Goal: Information Seeking & Learning: Learn about a topic

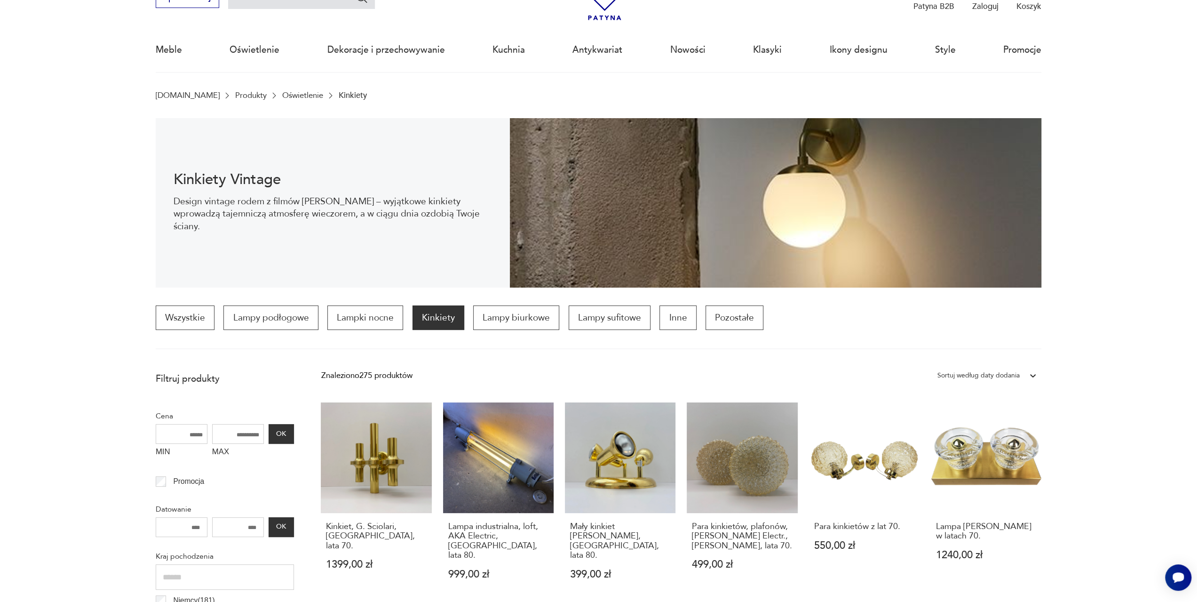
scroll to position [141, 0]
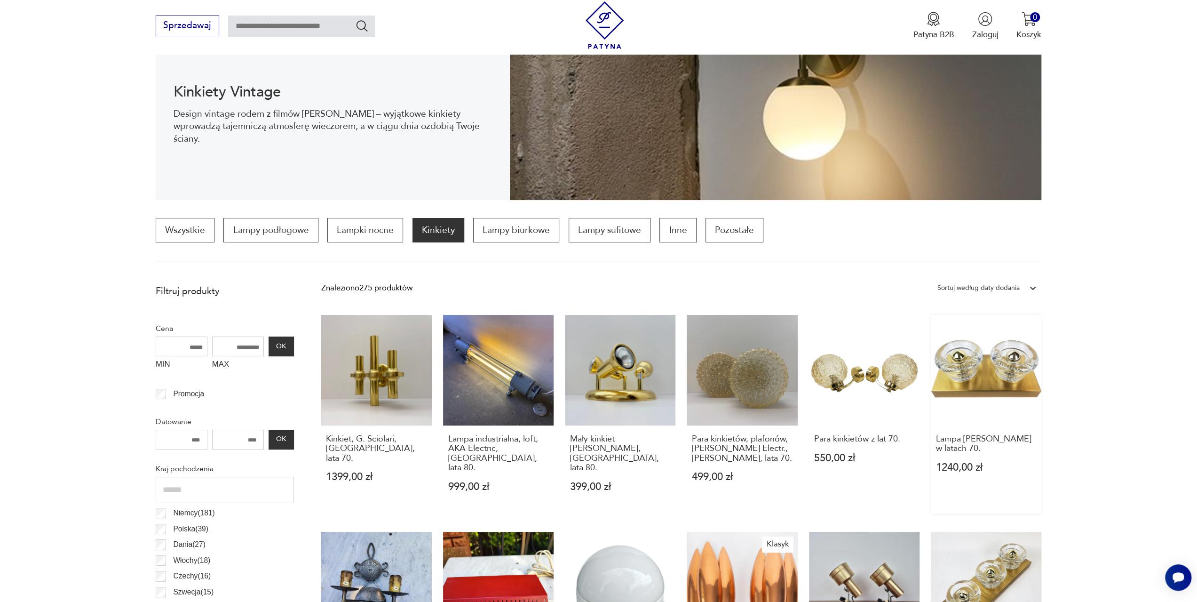
click at [986, 368] on link "Lampa Gebrüder Cosack w latach 70. 1240,00 zł" at bounding box center [986, 414] width 111 height 199
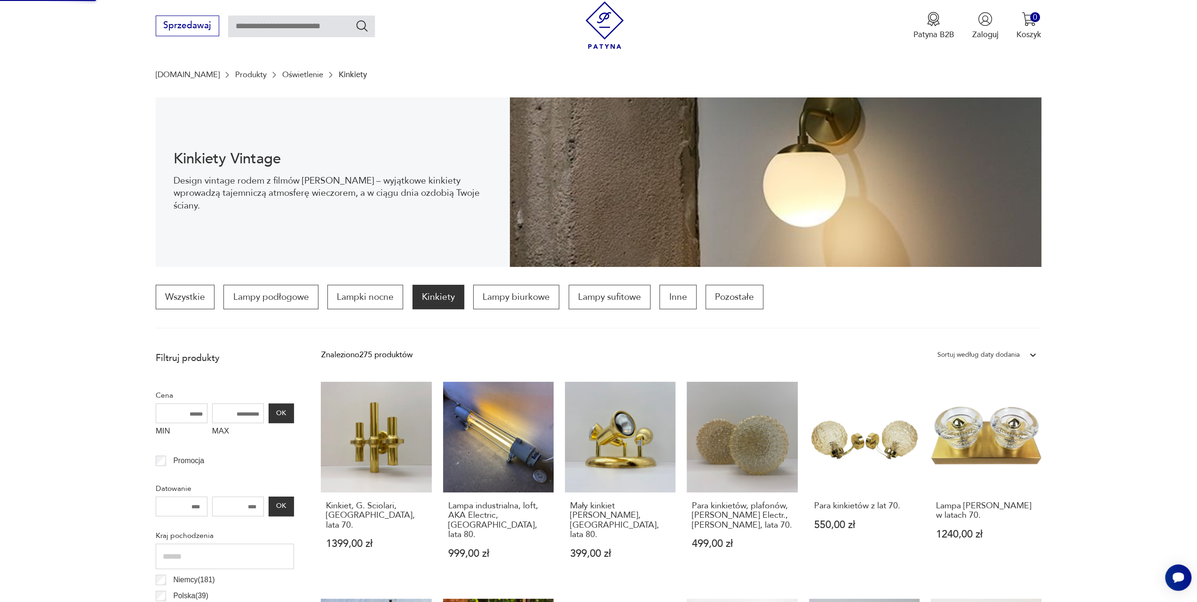
scroll to position [235, 0]
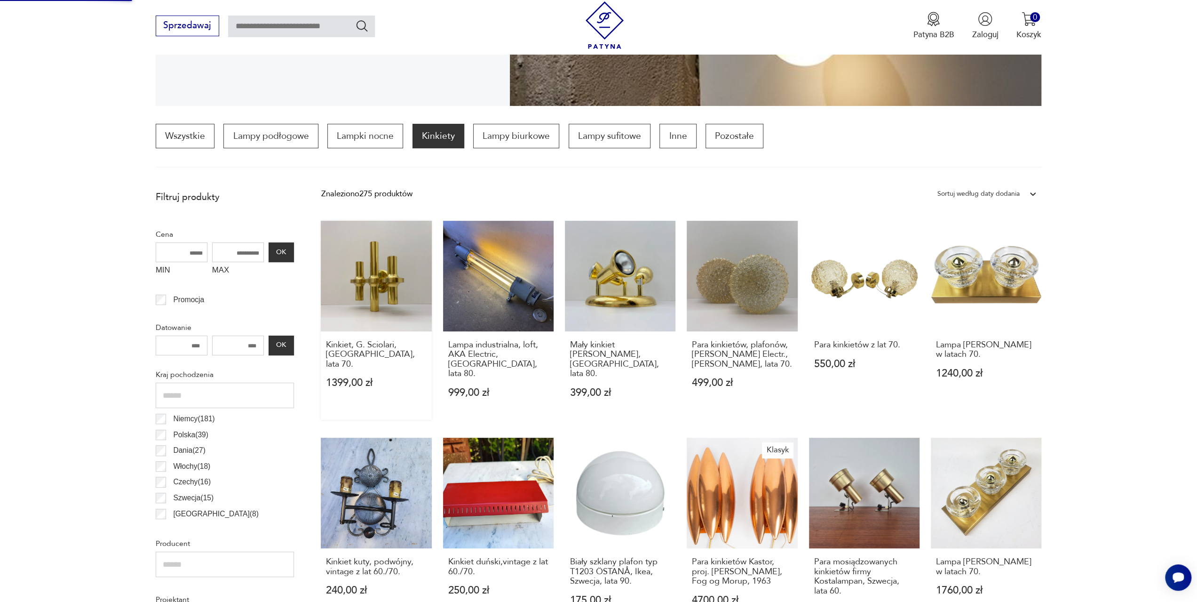
click at [386, 295] on link "Kinkiet, G. Sciolari, Włochy, lata 70. 1399,00 zł" at bounding box center [376, 320] width 111 height 199
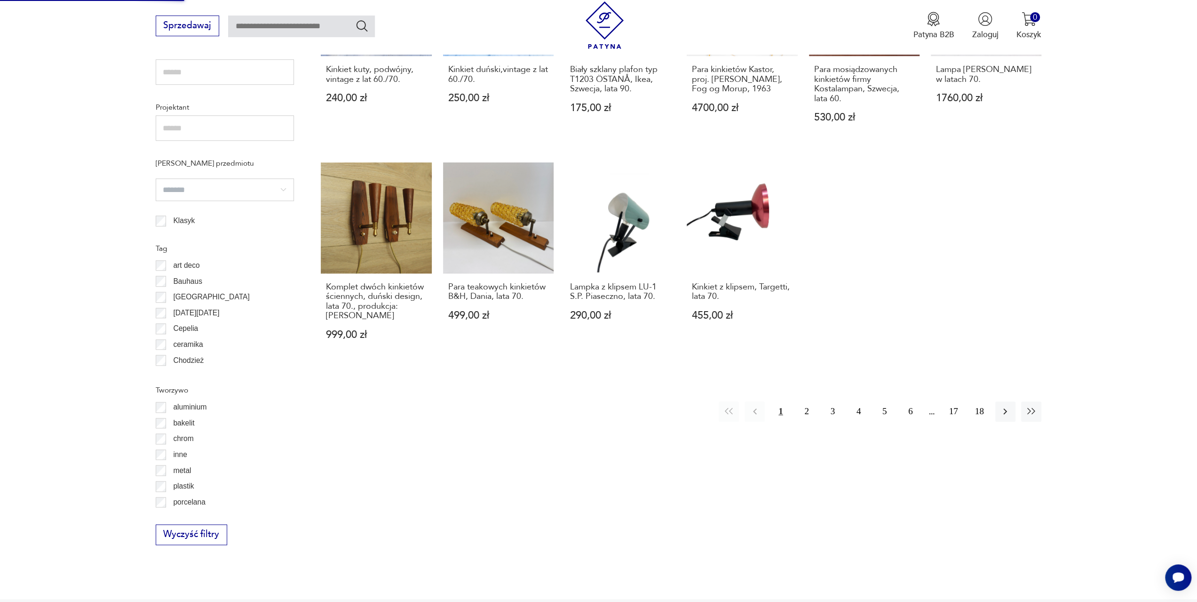
scroll to position [847, 0]
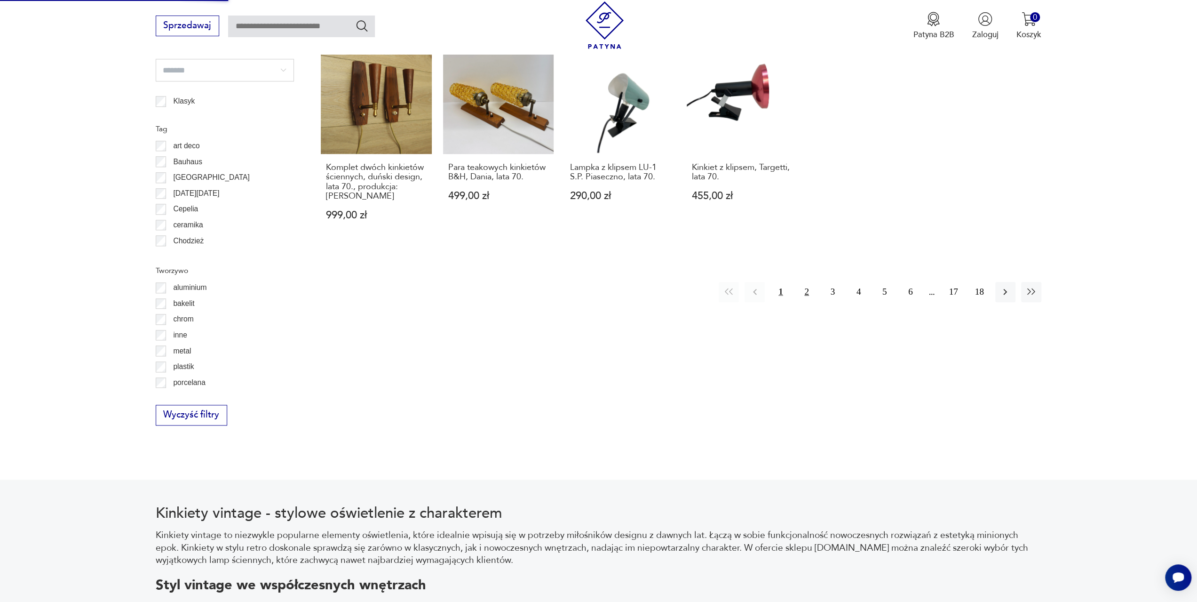
click at [806, 282] on button "2" at bounding box center [806, 292] width 20 height 20
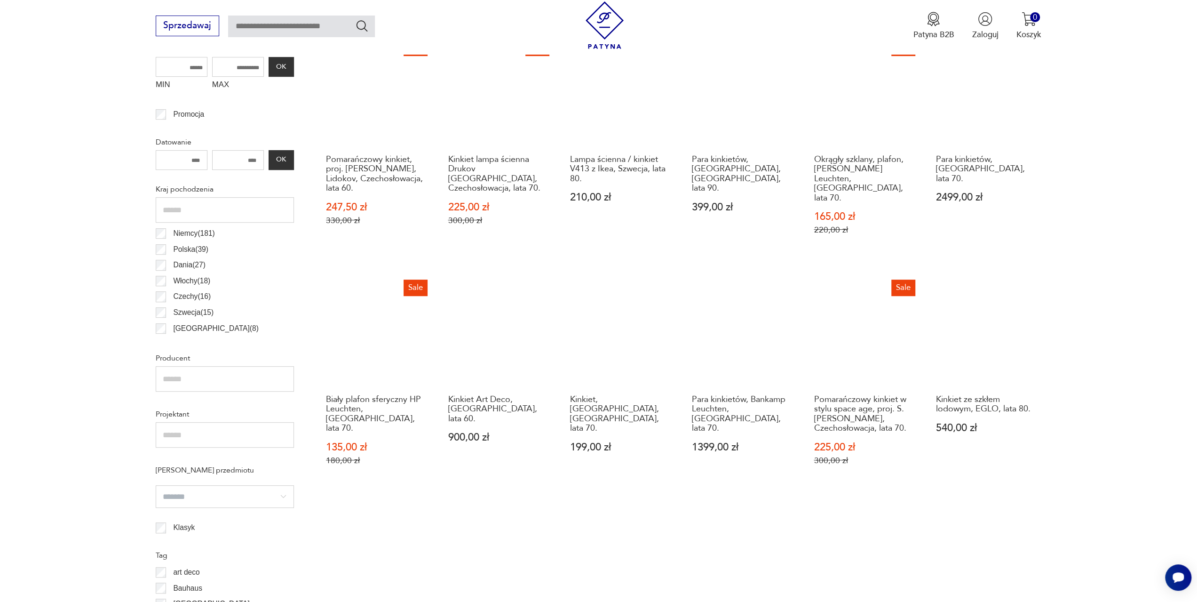
scroll to position [609, 0]
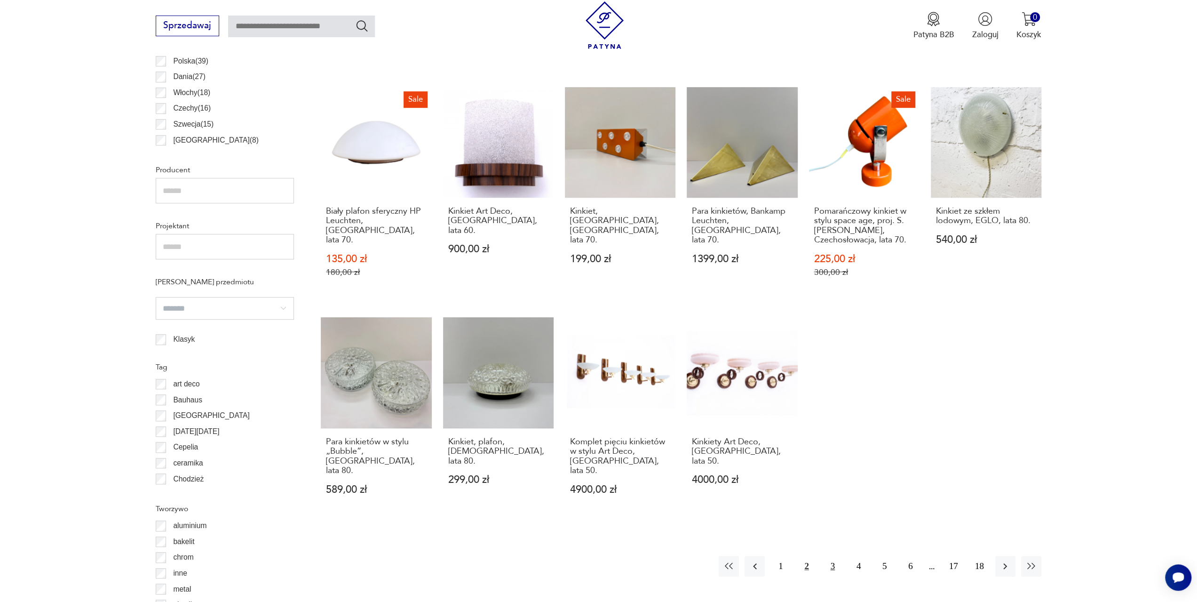
click at [831, 555] on button "3" at bounding box center [833, 565] width 20 height 20
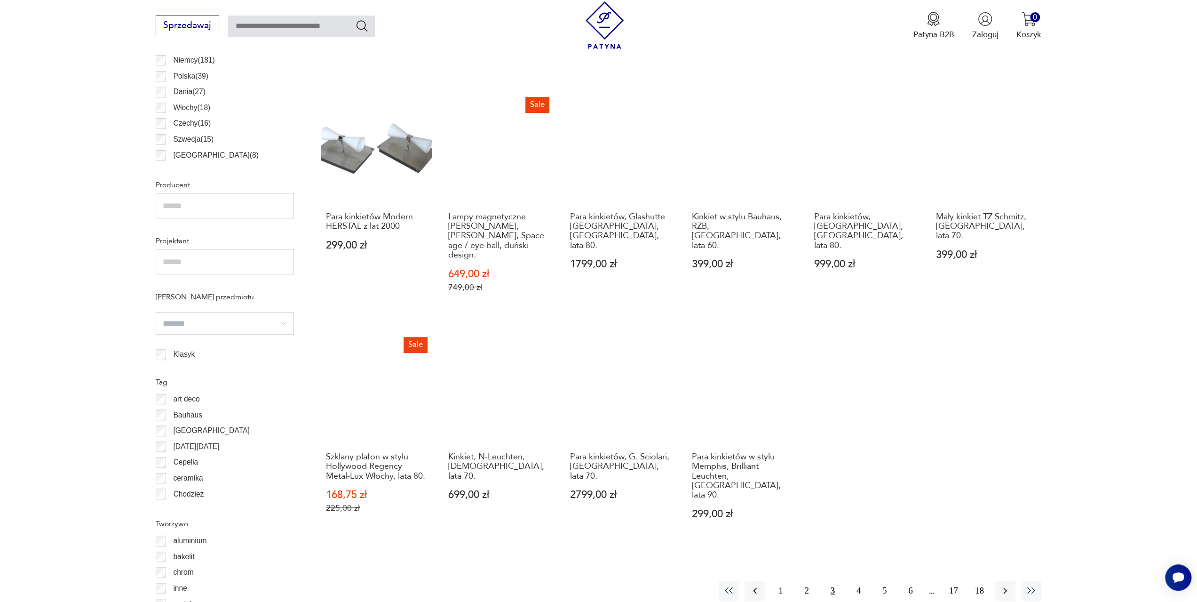
scroll to position [609, 0]
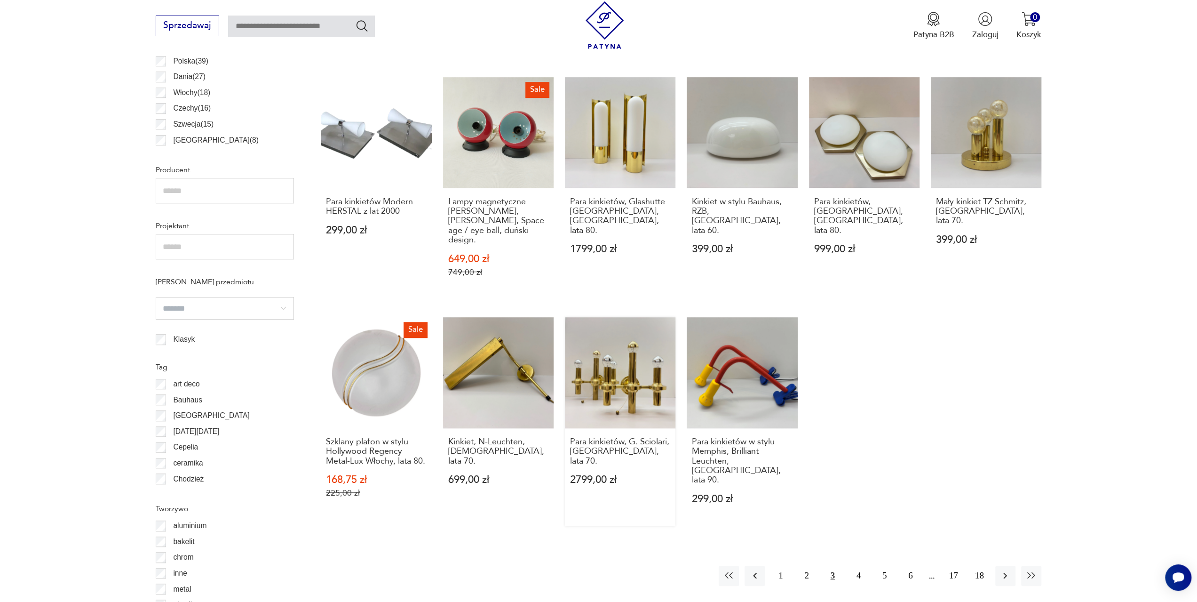
click at [606, 382] on link "Para kinkietów, G. Sciolari, Włochy, lata 70. 2799,00 zł" at bounding box center [620, 421] width 111 height 209
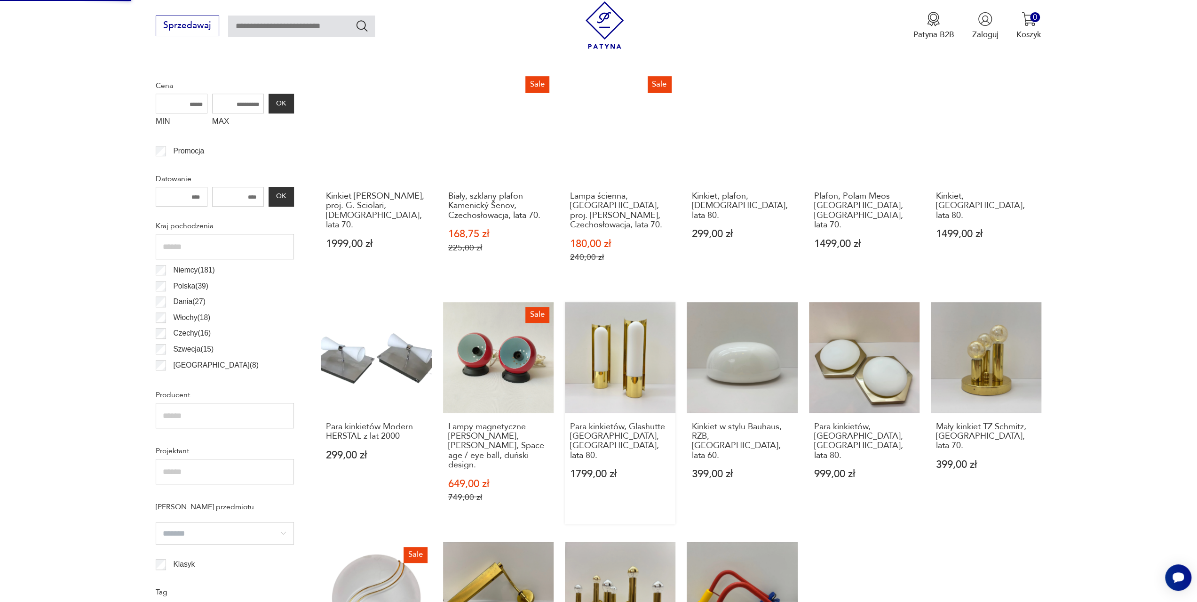
scroll to position [470, 0]
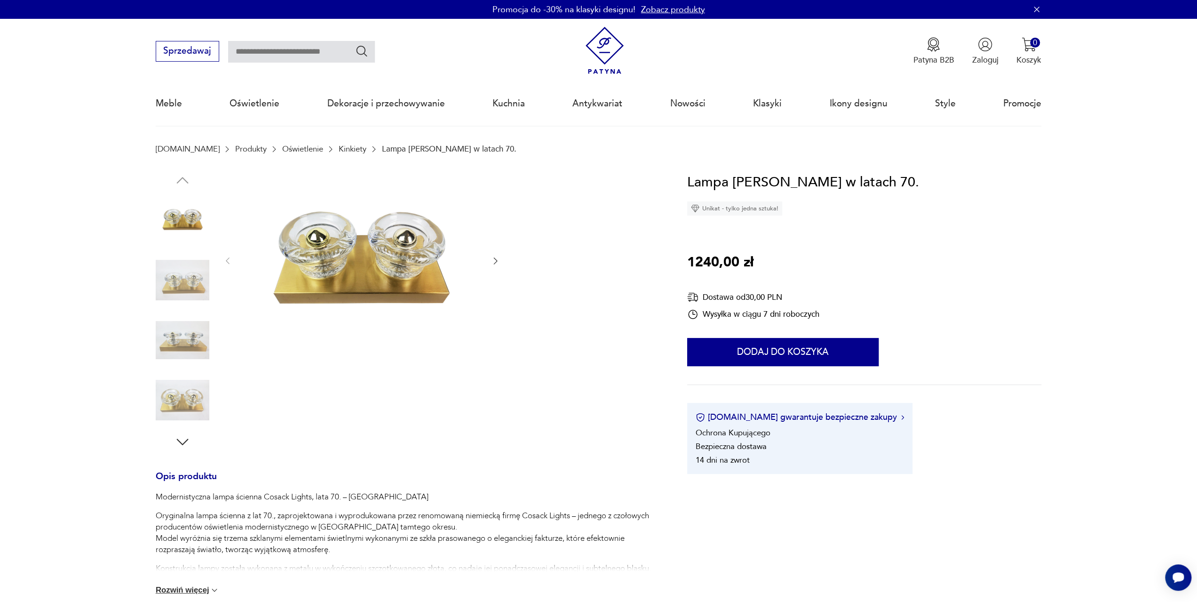
click at [494, 261] on icon "button" at bounding box center [495, 260] width 9 height 9
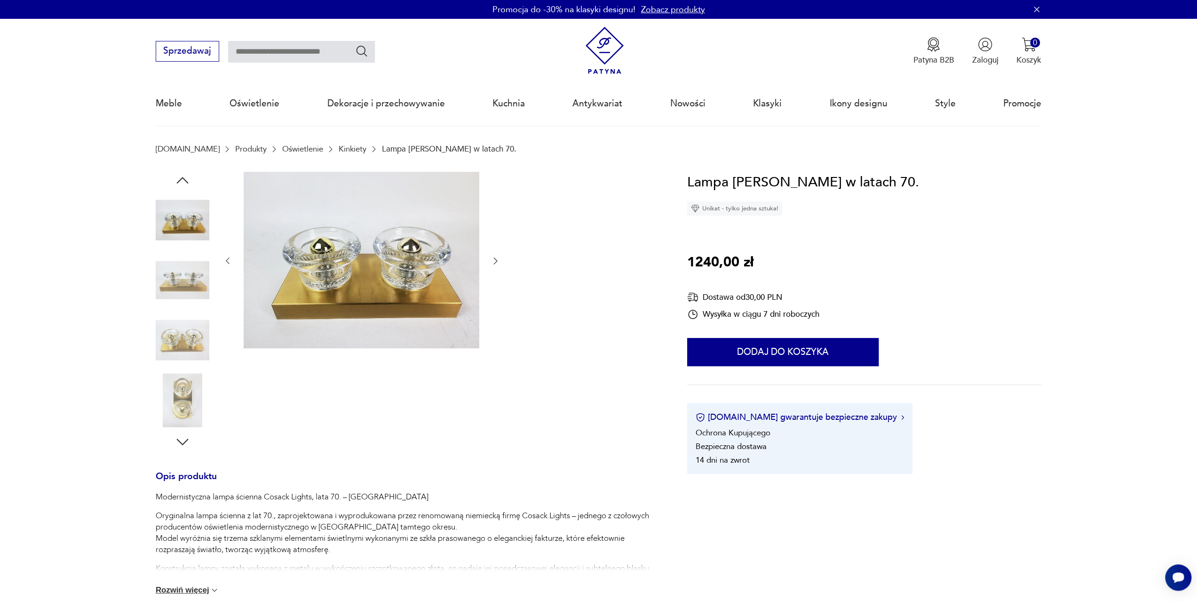
click at [494, 261] on icon "button" at bounding box center [495, 260] width 9 height 9
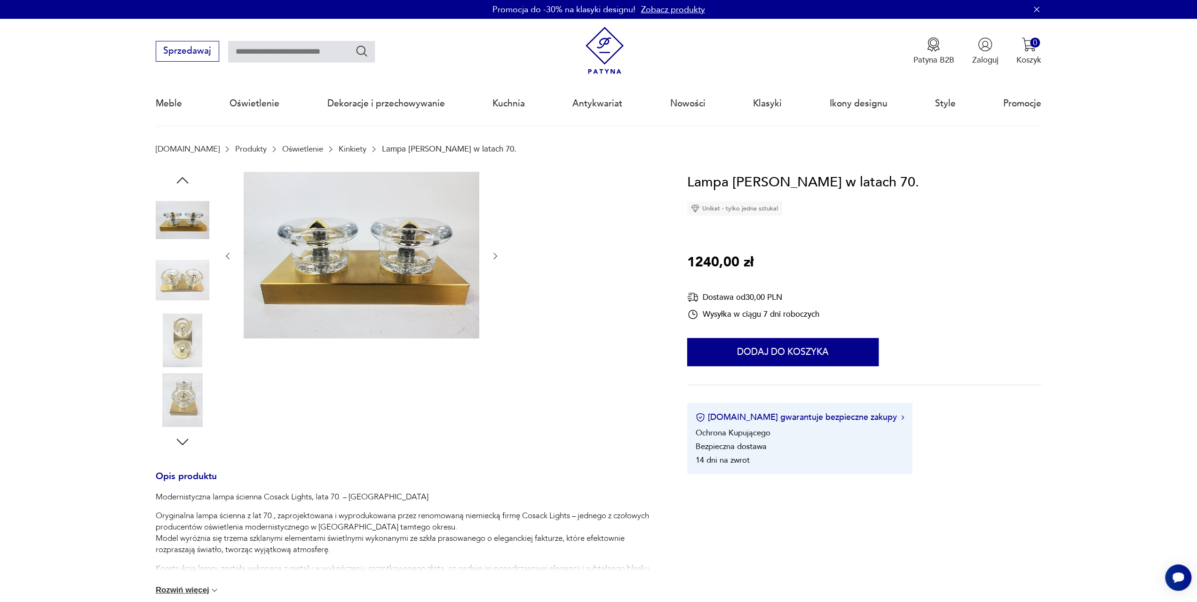
click at [494, 261] on icon "button" at bounding box center [495, 255] width 9 height 9
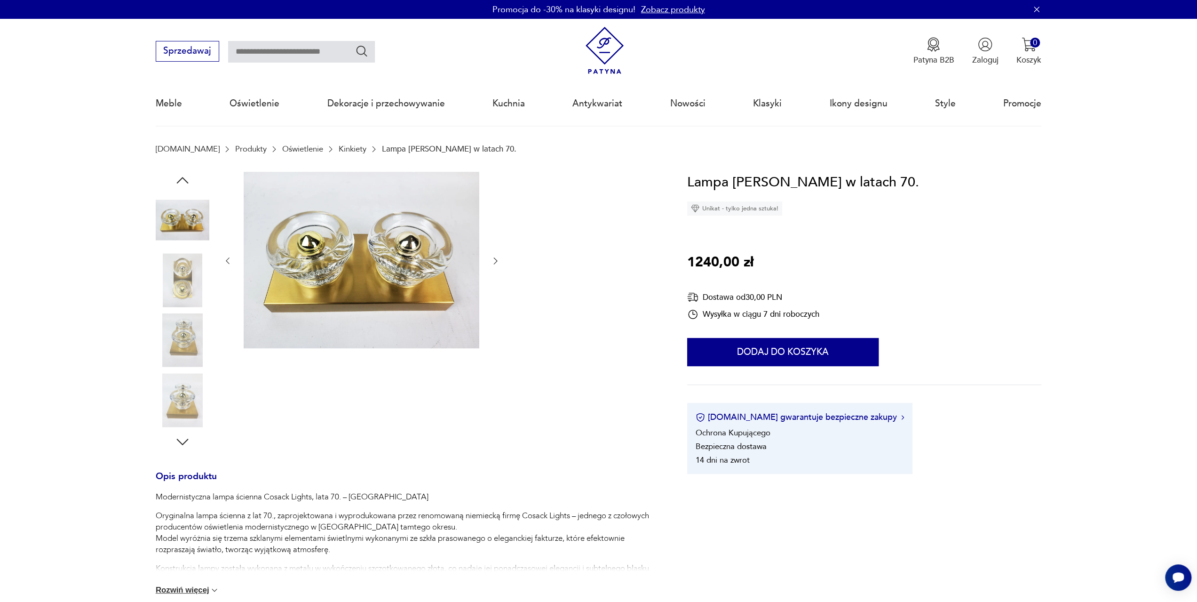
click at [494, 261] on icon "button" at bounding box center [495, 260] width 9 height 9
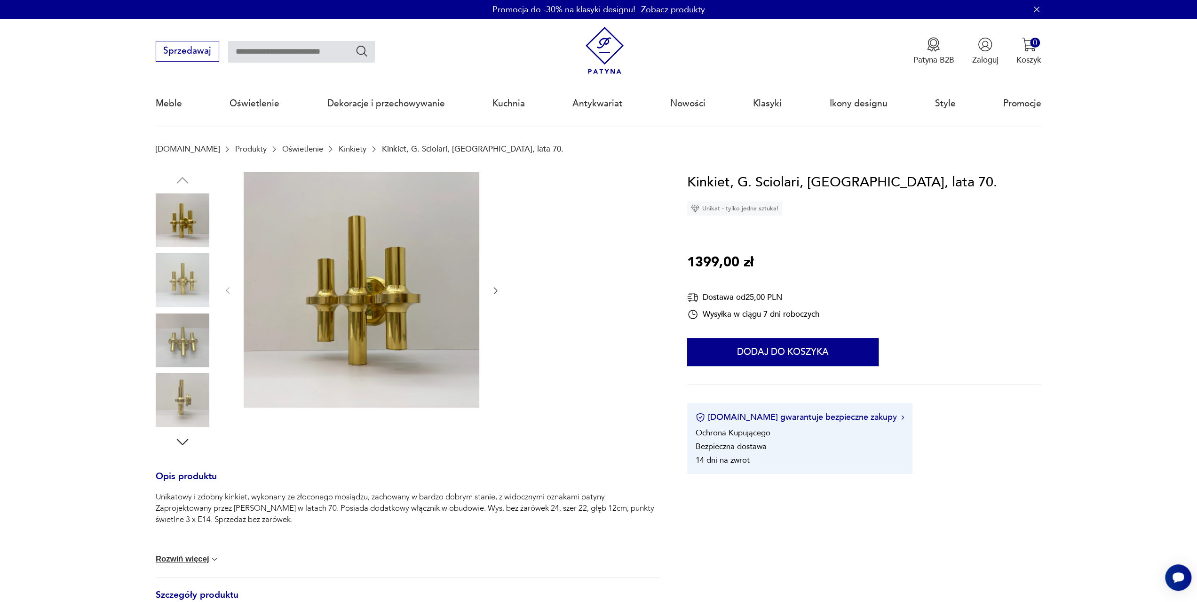
click at [1104, 476] on section "Opis produktu Unikatowy i zdobny kinkiet, wykonany ze złoconego mosiądzu, zacho…" at bounding box center [598, 480] width 1197 height 616
click at [494, 286] on icon "button" at bounding box center [495, 289] width 9 height 9
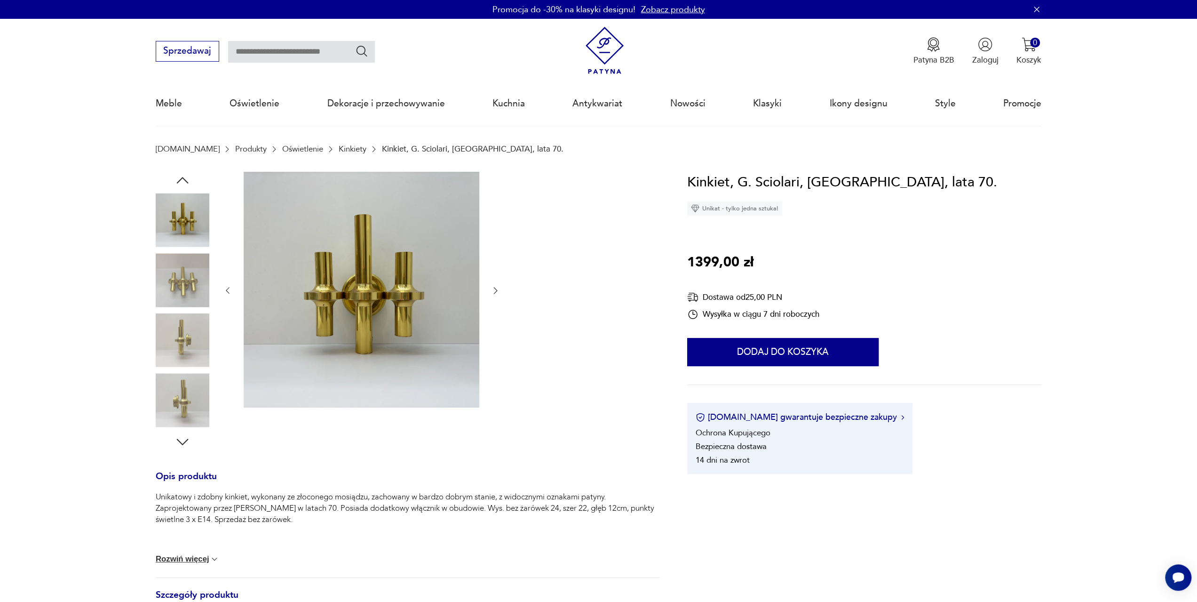
click at [494, 286] on icon "button" at bounding box center [495, 289] width 9 height 9
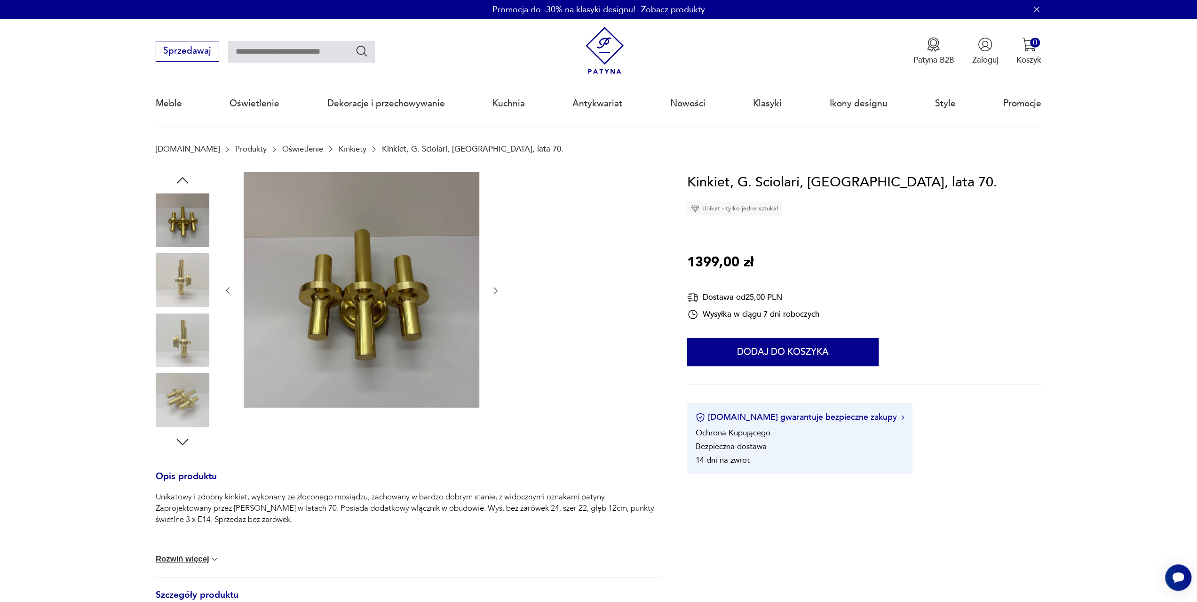
click at [494, 286] on icon "button" at bounding box center [495, 289] width 9 height 9
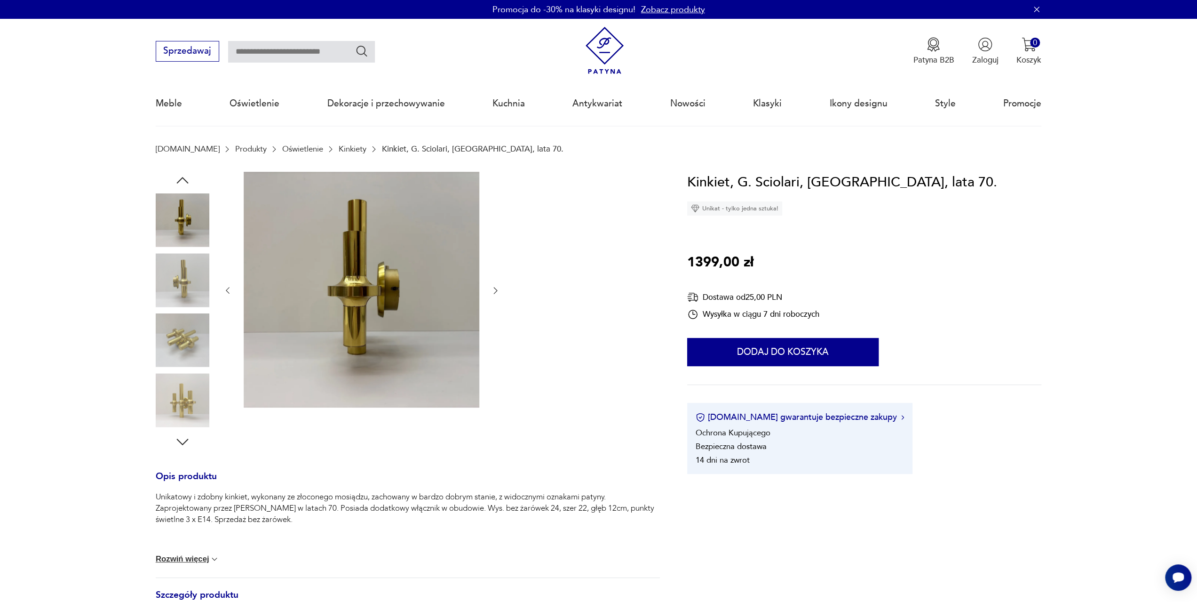
click at [494, 286] on icon "button" at bounding box center [495, 289] width 9 height 9
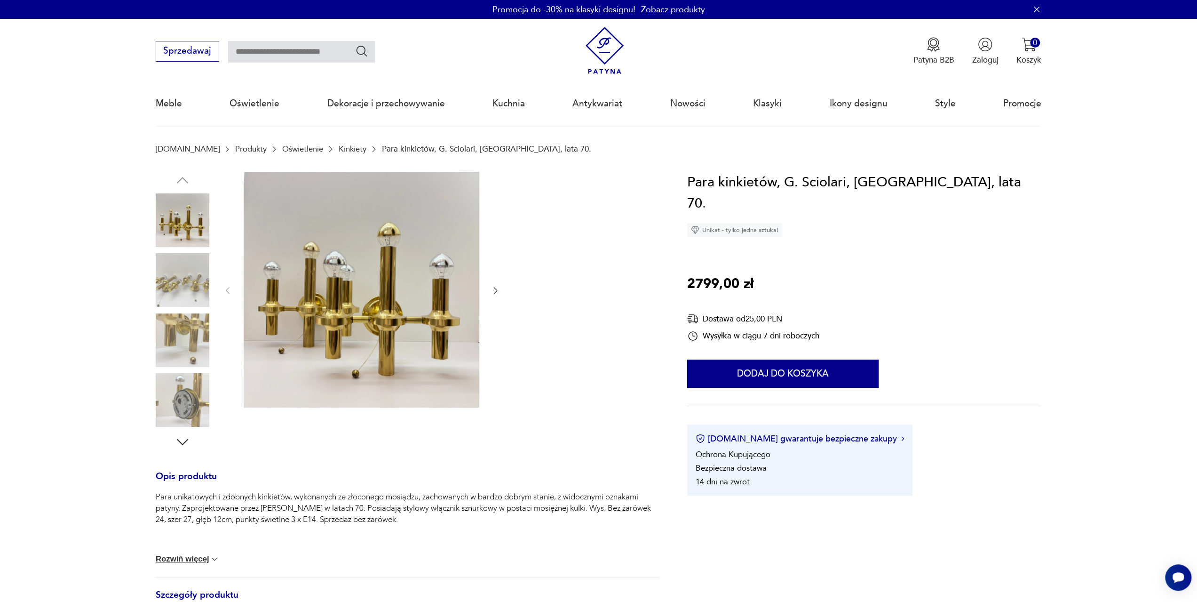
click at [497, 287] on icon "button" at bounding box center [495, 289] width 9 height 9
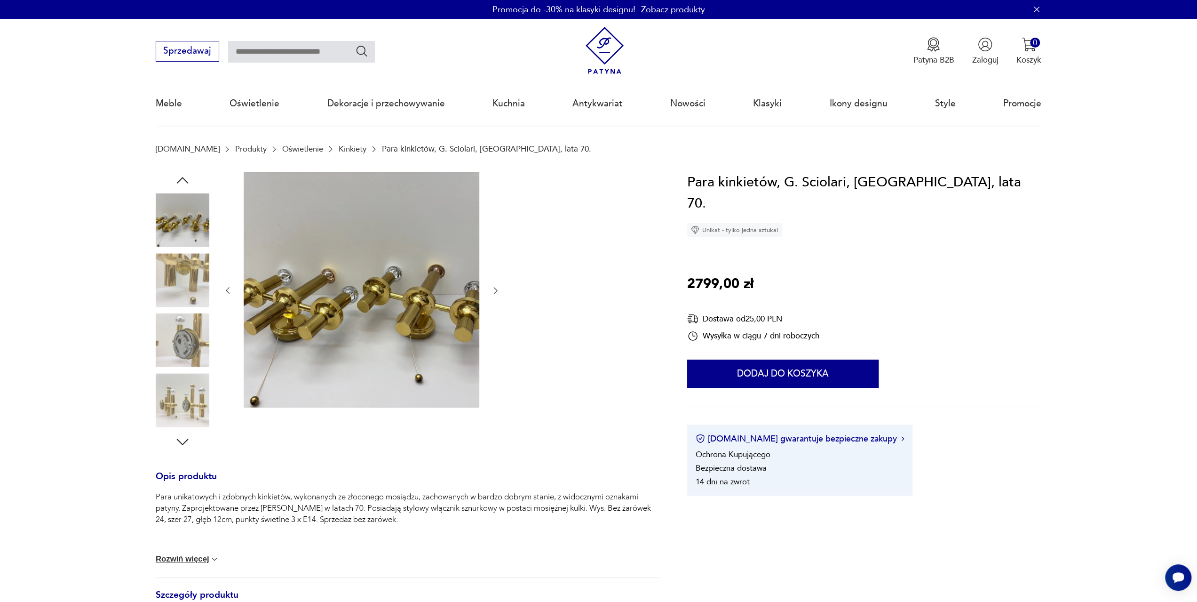
click at [497, 287] on icon "button" at bounding box center [495, 289] width 9 height 9
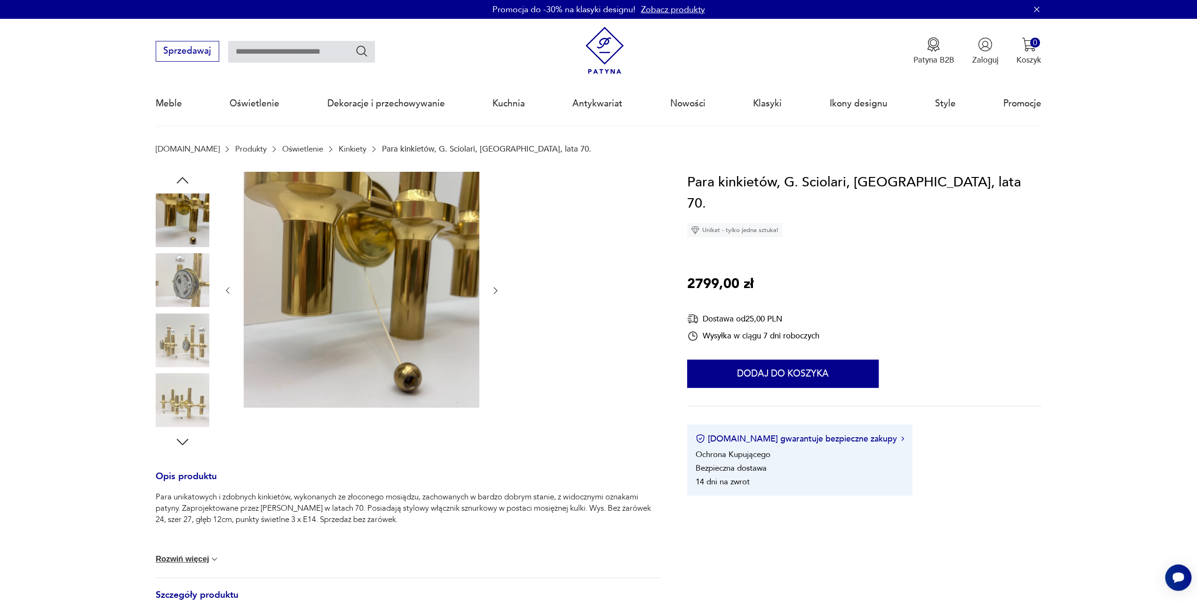
click at [497, 287] on icon "button" at bounding box center [495, 289] width 9 height 9
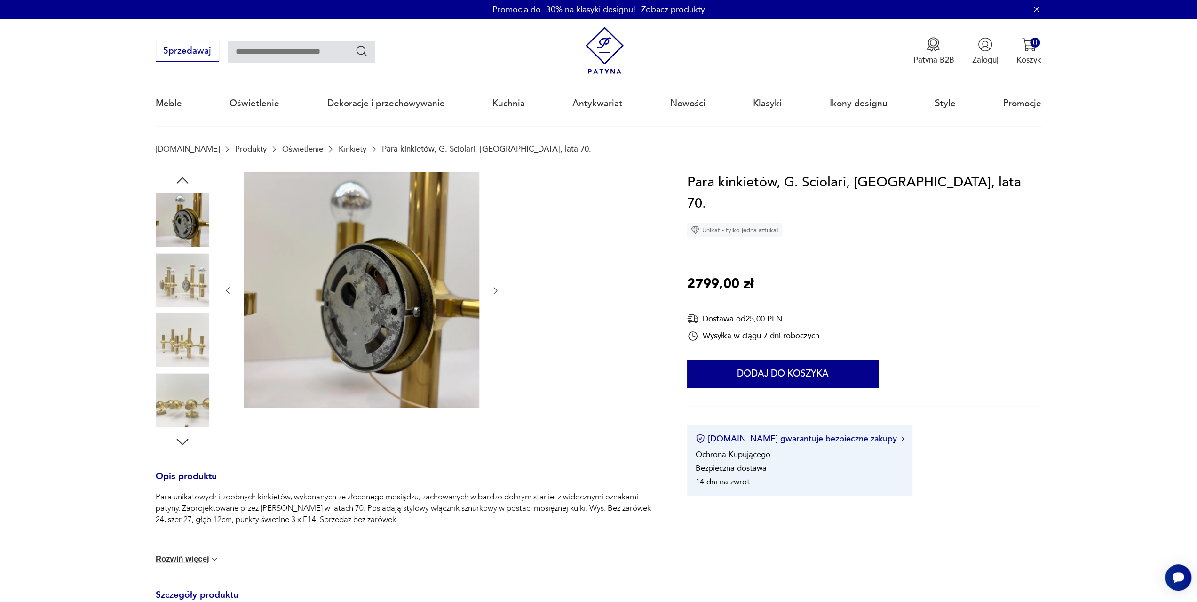
click at [497, 287] on icon "button" at bounding box center [495, 289] width 9 height 9
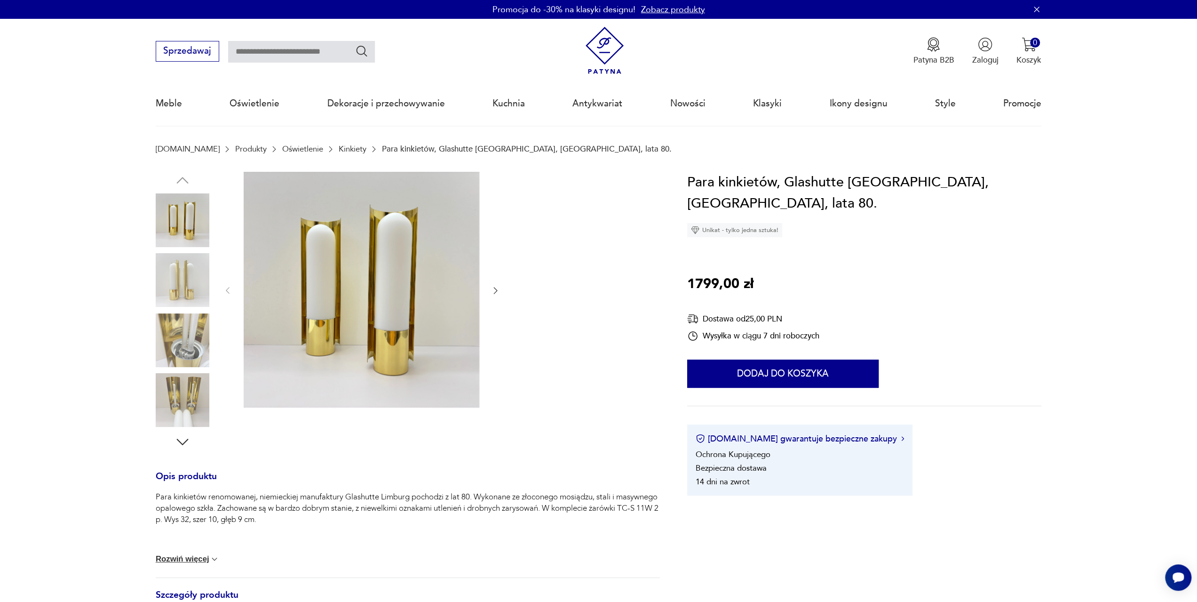
click at [491, 293] on icon "button" at bounding box center [495, 289] width 9 height 9
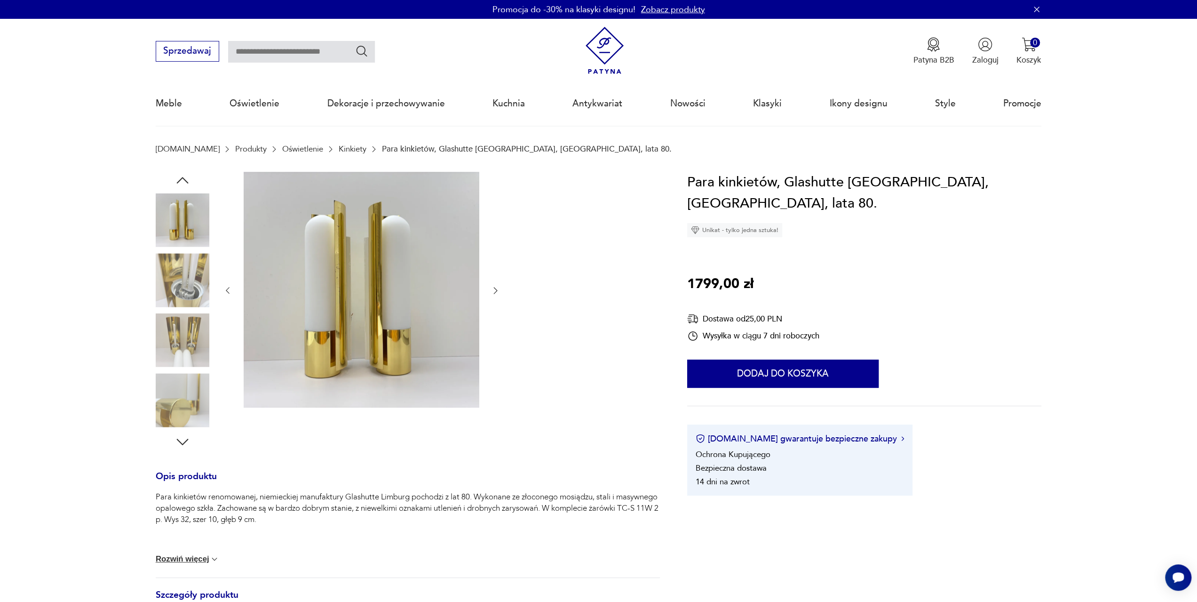
click at [499, 291] on icon "button" at bounding box center [495, 289] width 9 height 9
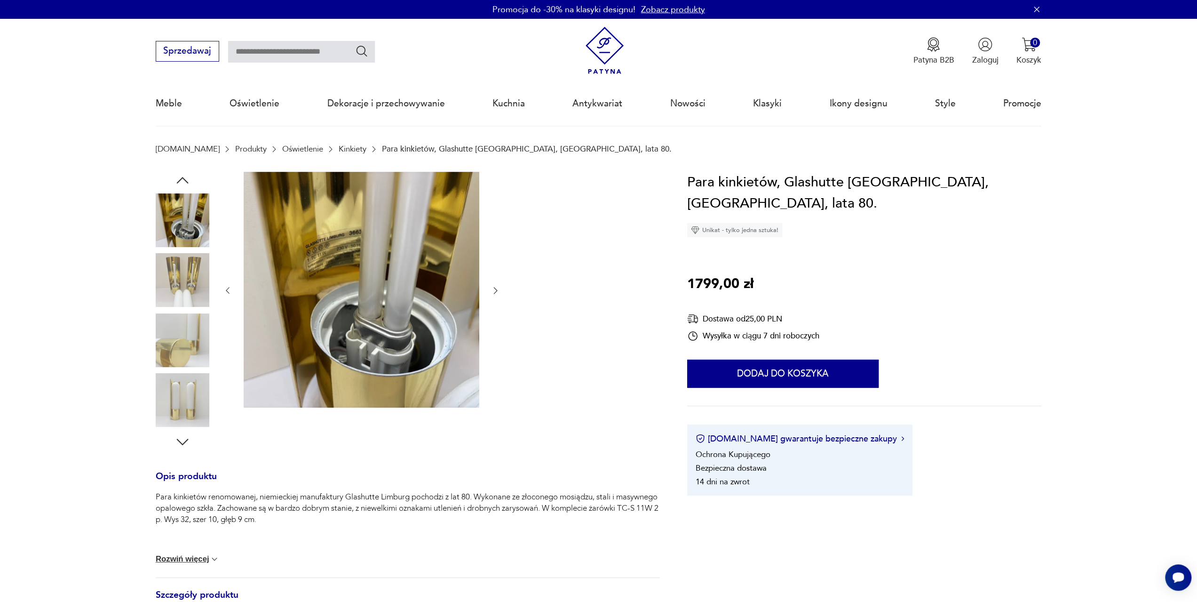
click at [499, 291] on icon "button" at bounding box center [495, 289] width 9 height 9
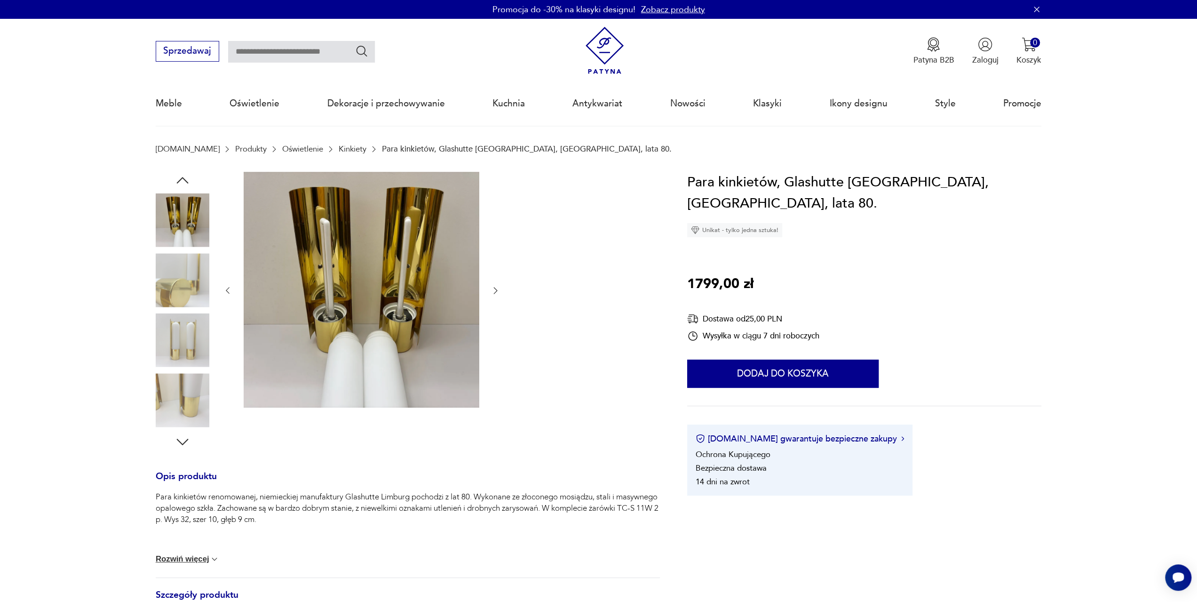
click at [499, 291] on icon "button" at bounding box center [495, 289] width 9 height 9
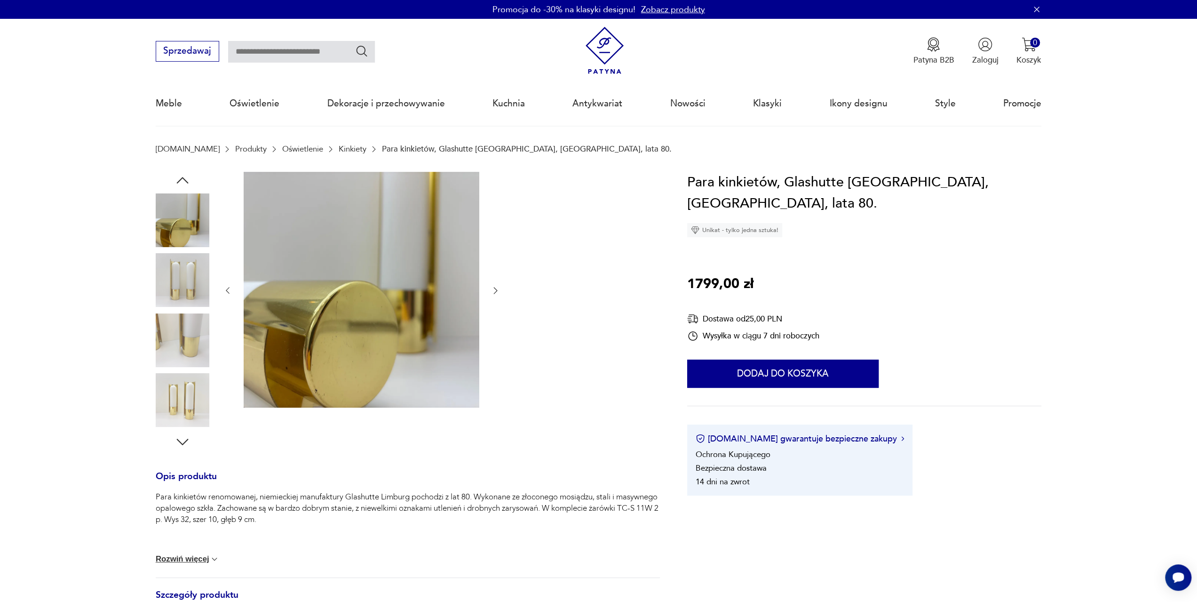
click at [499, 291] on icon "button" at bounding box center [495, 289] width 9 height 9
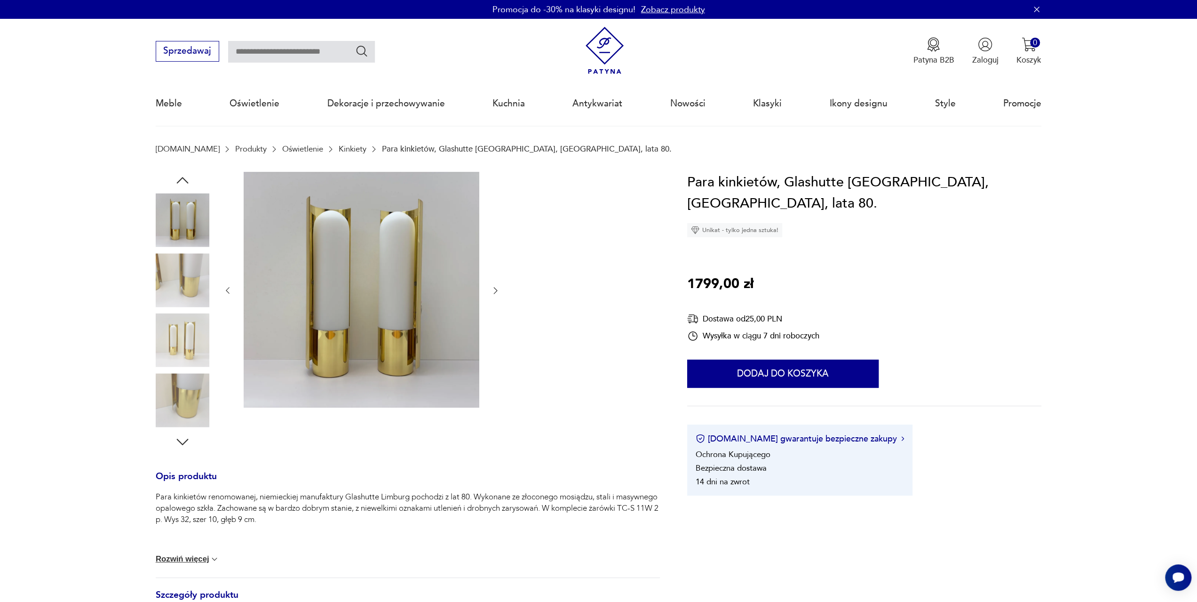
click at [499, 291] on icon "button" at bounding box center [495, 289] width 9 height 9
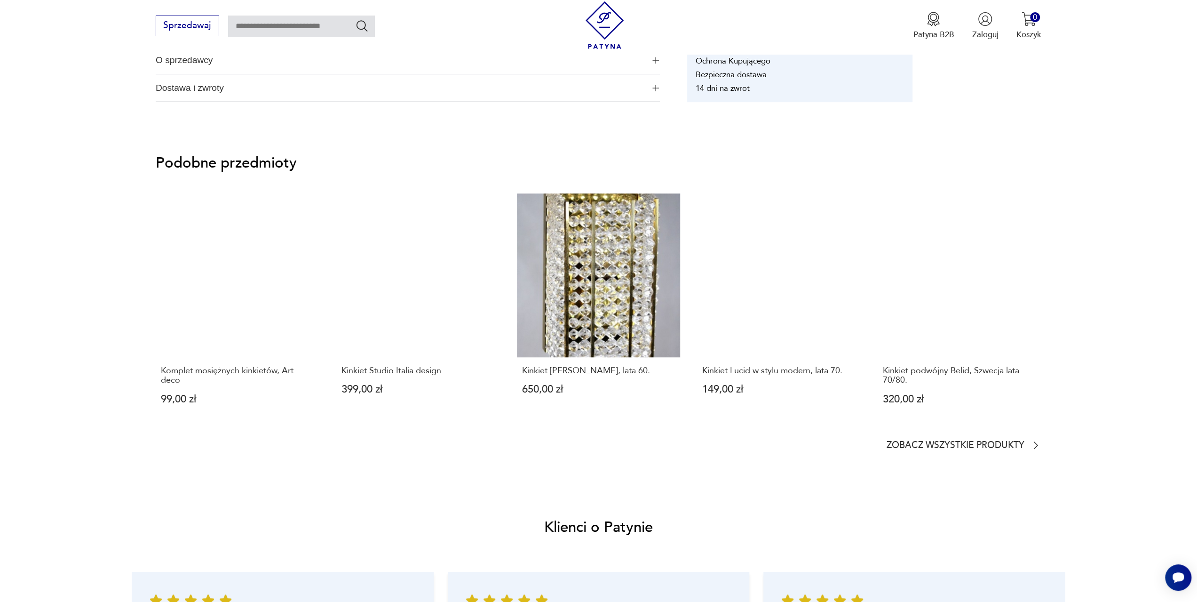
scroll to position [658, 0]
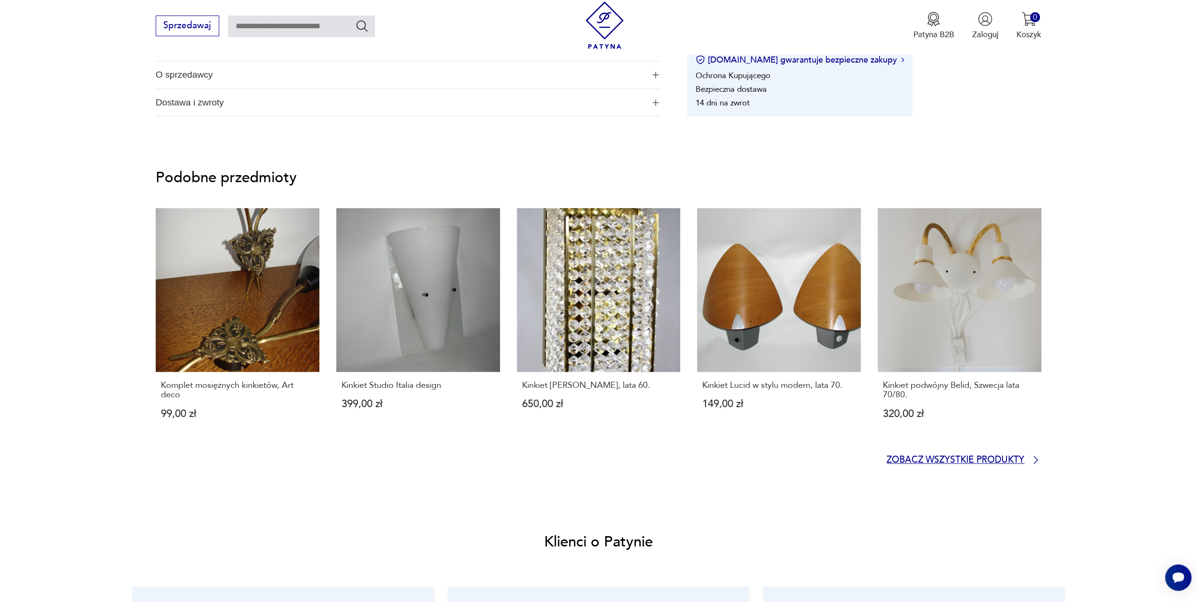
click at [1005, 458] on p "Zobacz wszystkie produkty" at bounding box center [956, 460] width 138 height 8
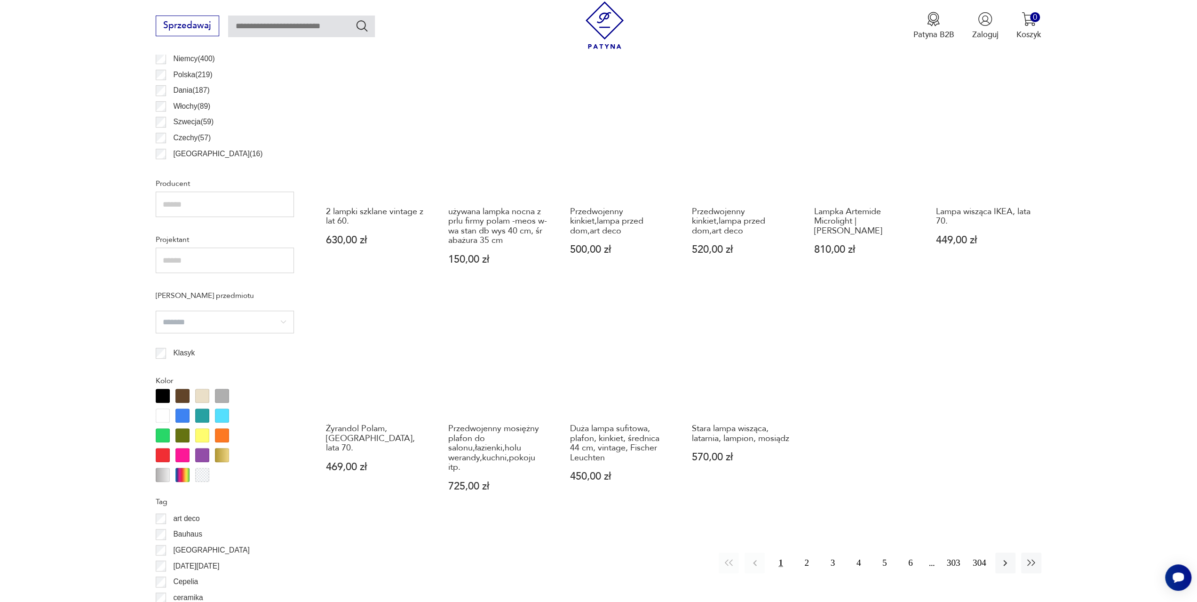
scroll to position [689, 0]
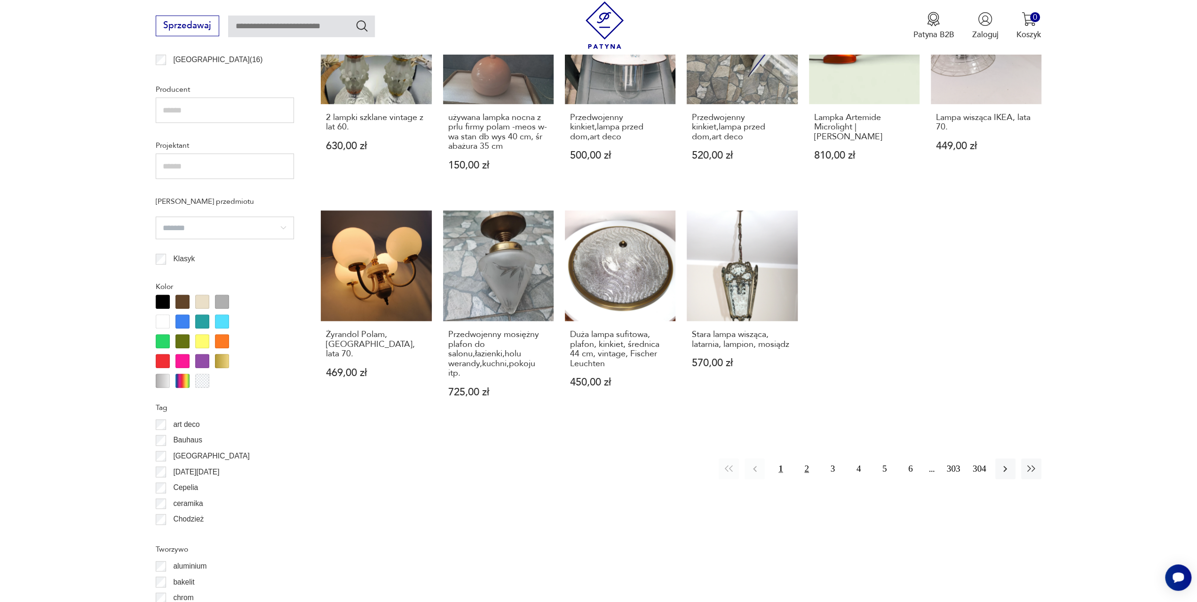
click at [809, 458] on button "2" at bounding box center [806, 468] width 20 height 20
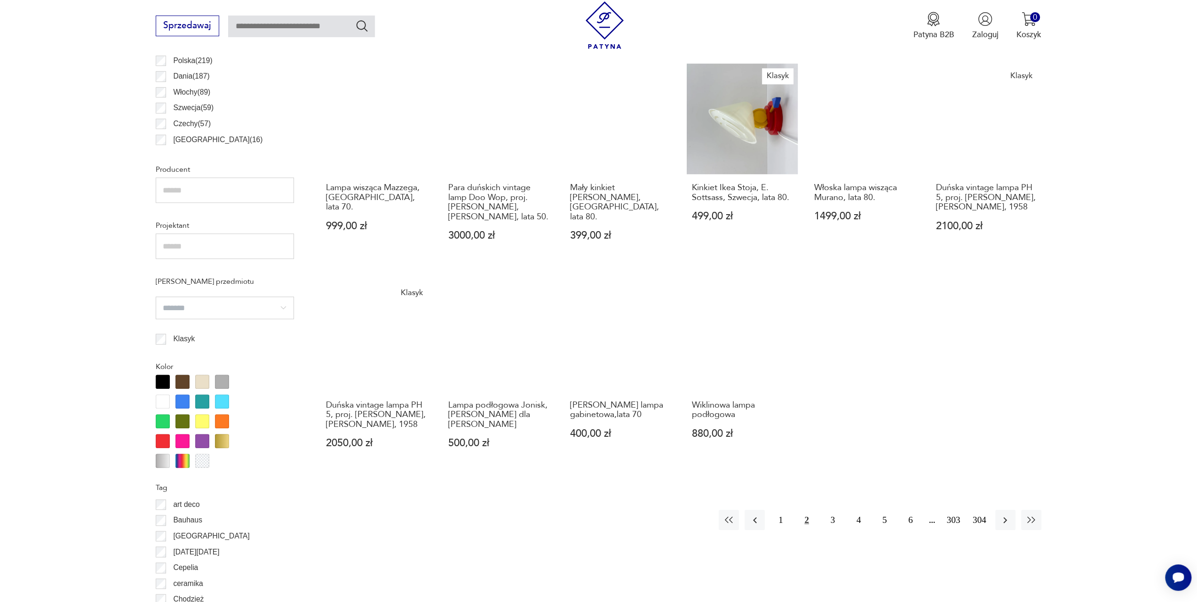
scroll to position [656, 0]
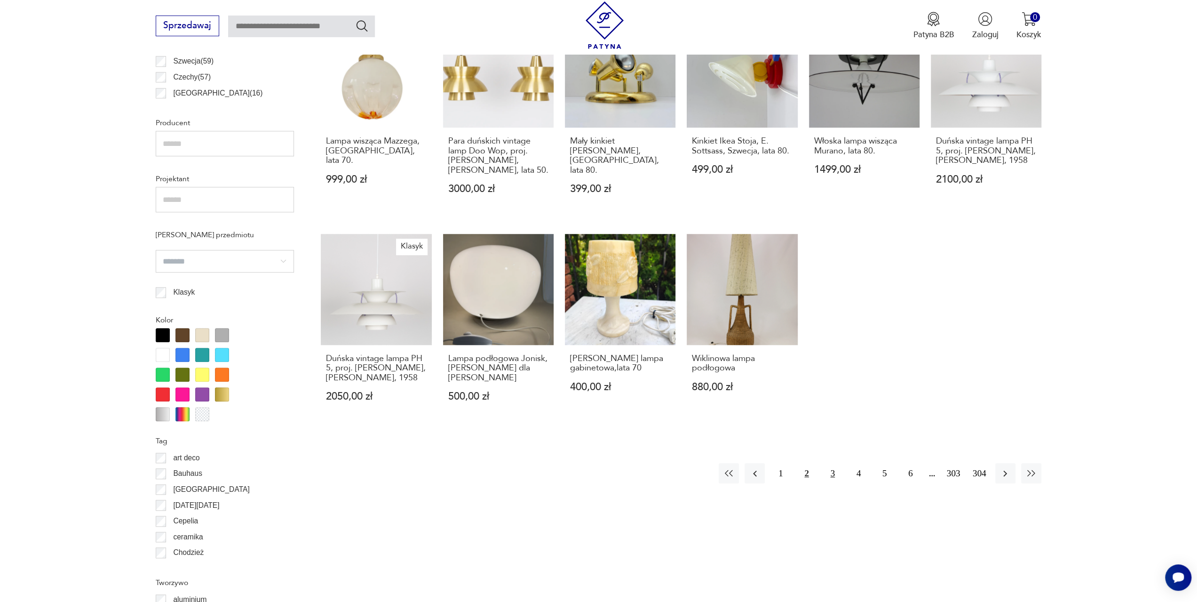
click at [828, 475] on button "3" at bounding box center [833, 473] width 20 height 20
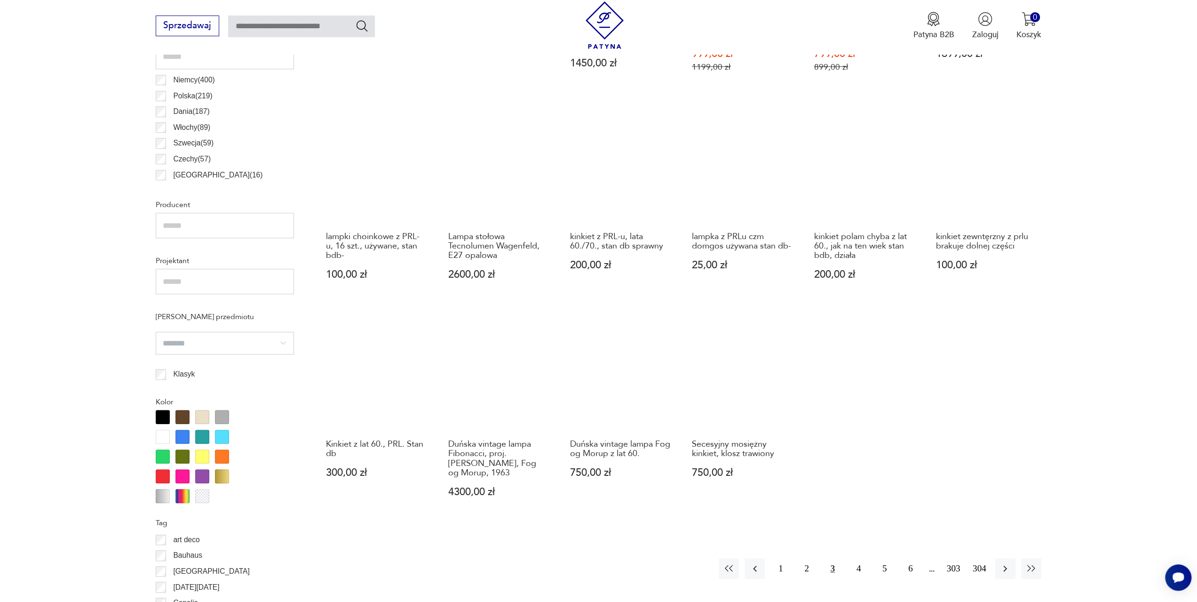
scroll to position [703, 0]
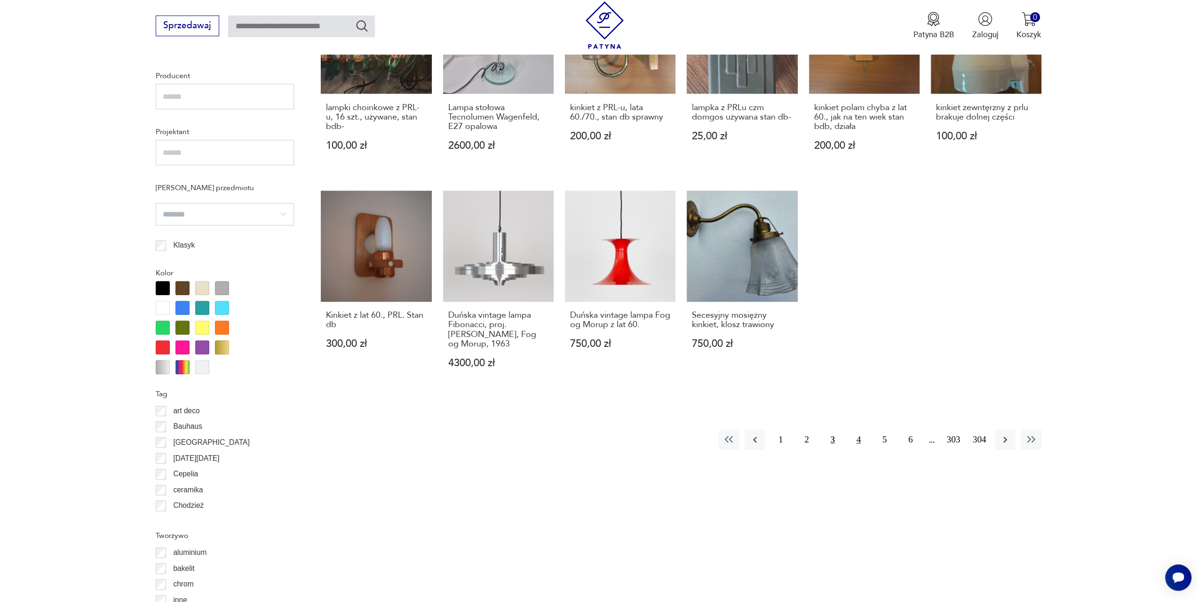
click at [856, 433] on button "4" at bounding box center [858, 439] width 20 height 20
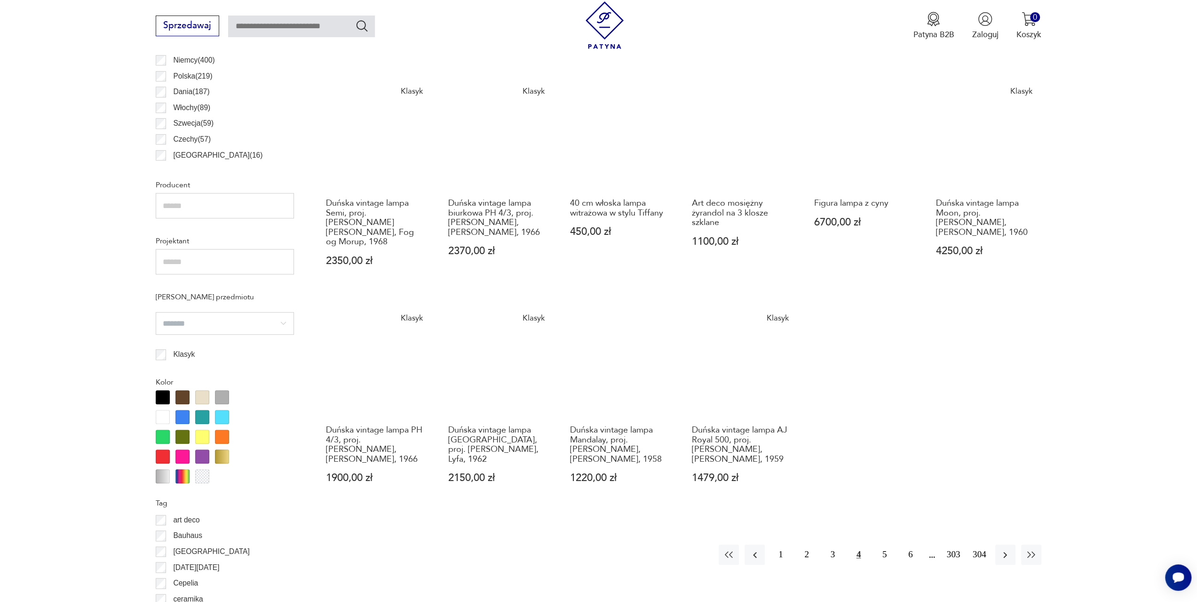
scroll to position [609, 0]
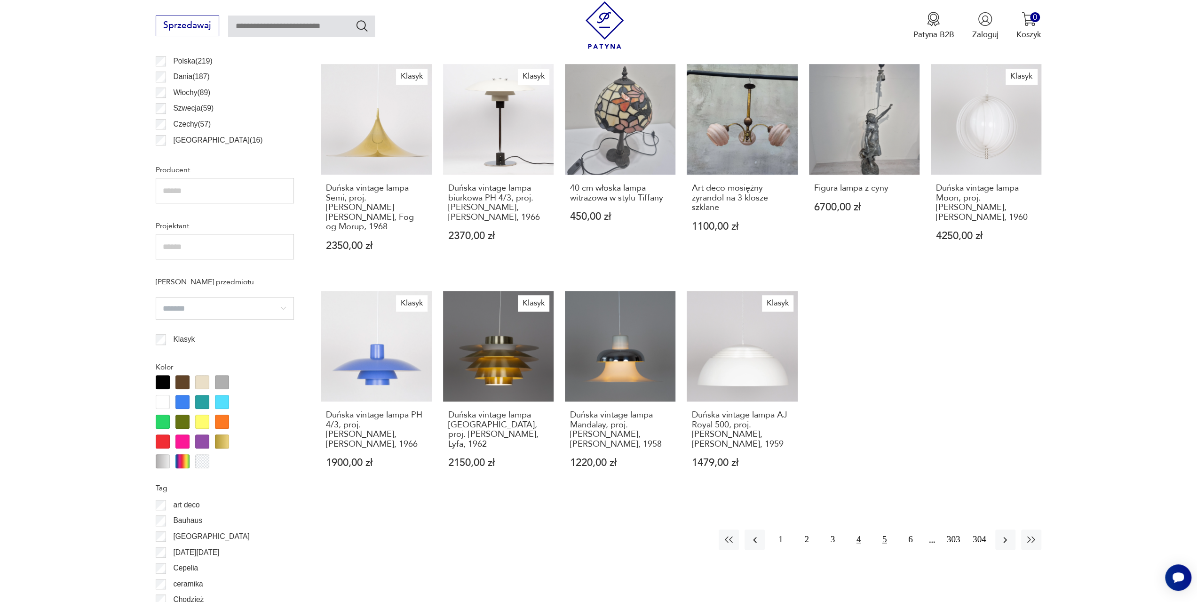
click at [884, 529] on button "5" at bounding box center [884, 539] width 20 height 20
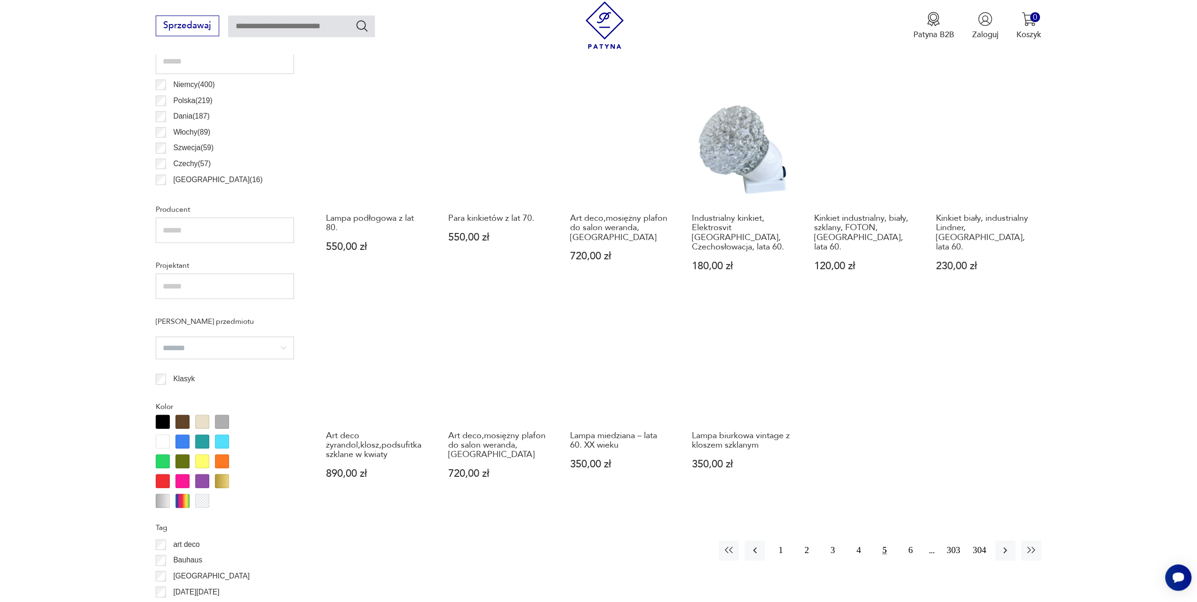
scroll to position [609, 0]
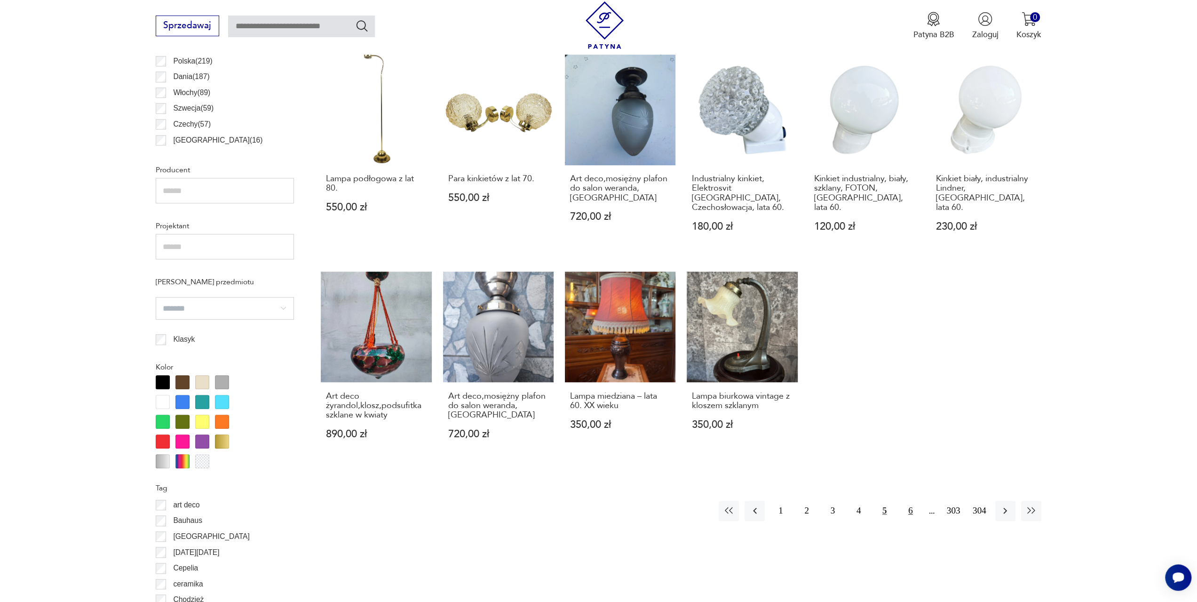
click at [909, 502] on button "6" at bounding box center [910, 510] width 20 height 20
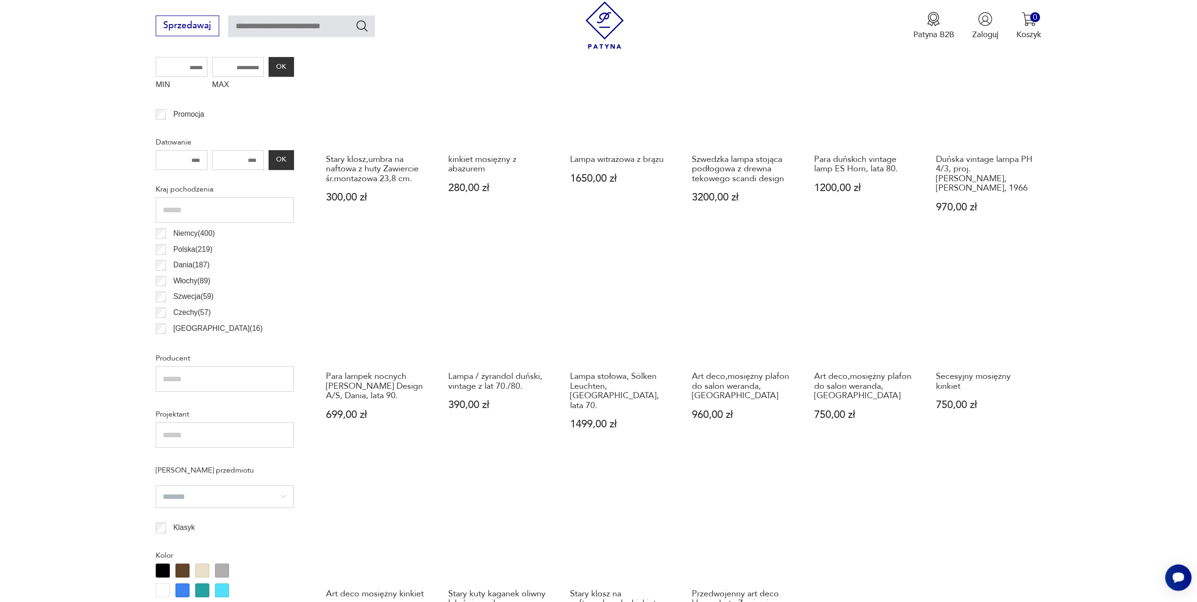
scroll to position [562, 0]
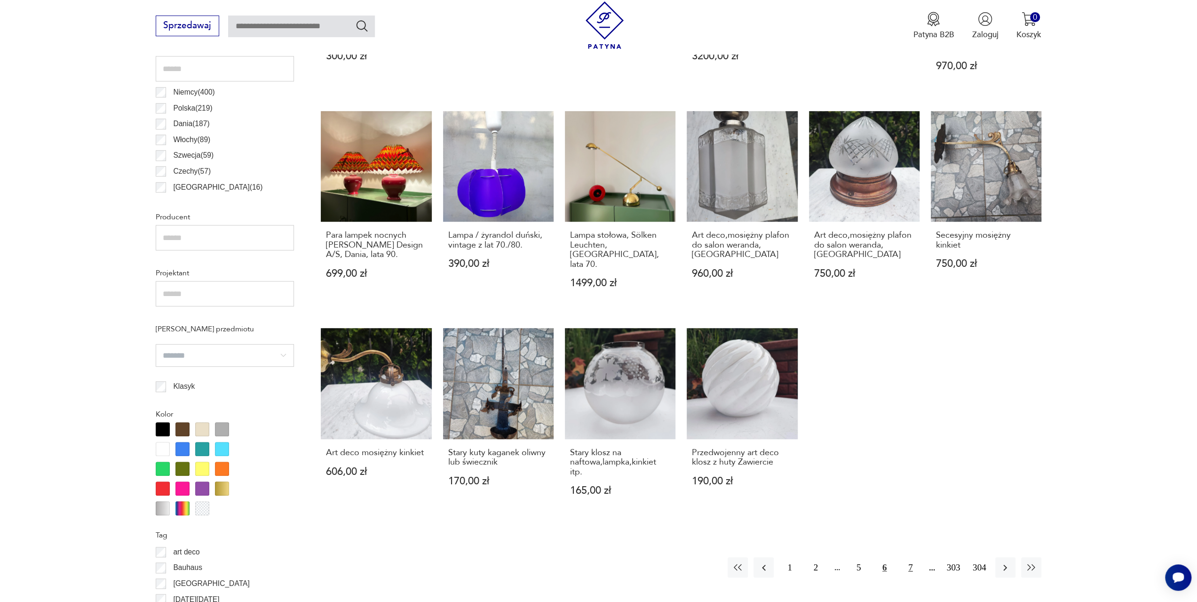
click at [910, 559] on button "7" at bounding box center [910, 567] width 20 height 20
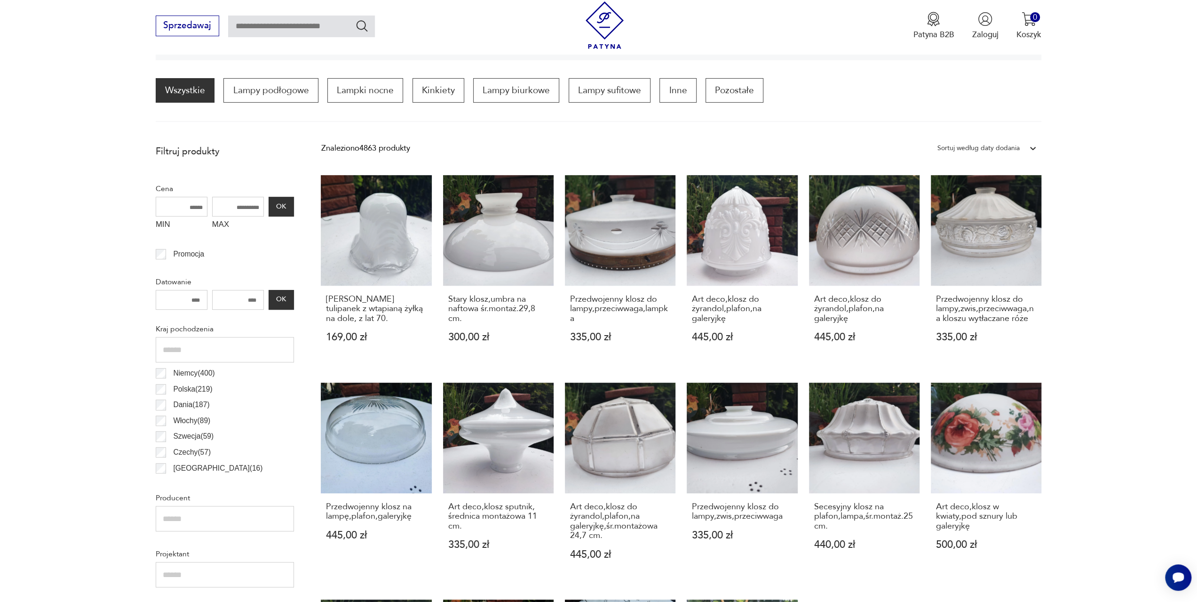
scroll to position [232, 0]
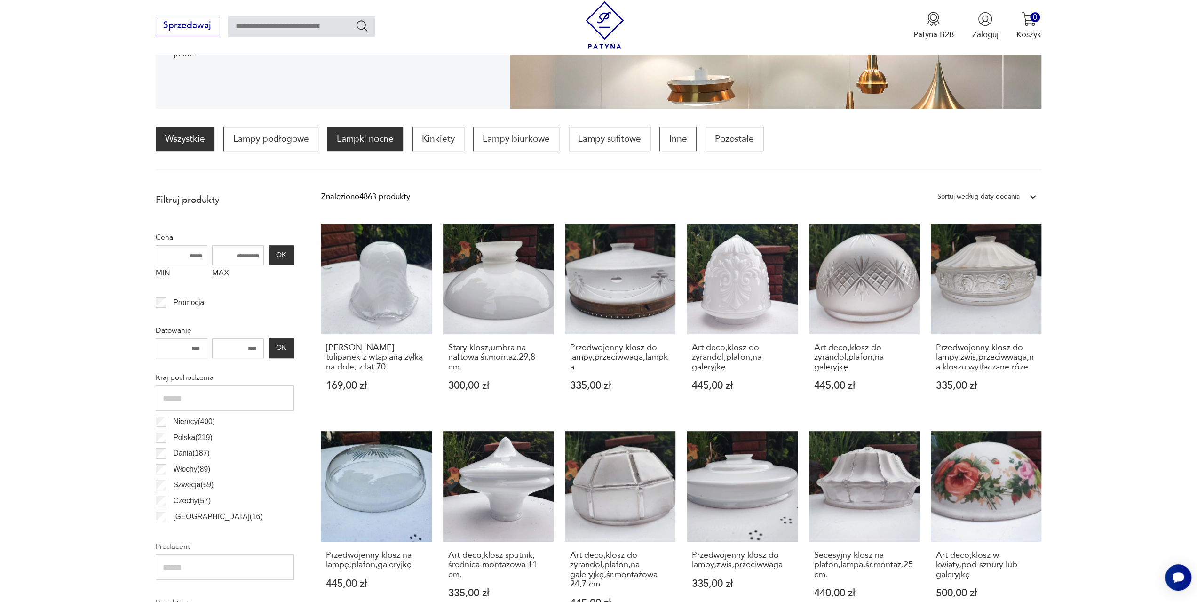
click at [375, 143] on p "Lampki nocne" at bounding box center [365, 139] width 76 height 24
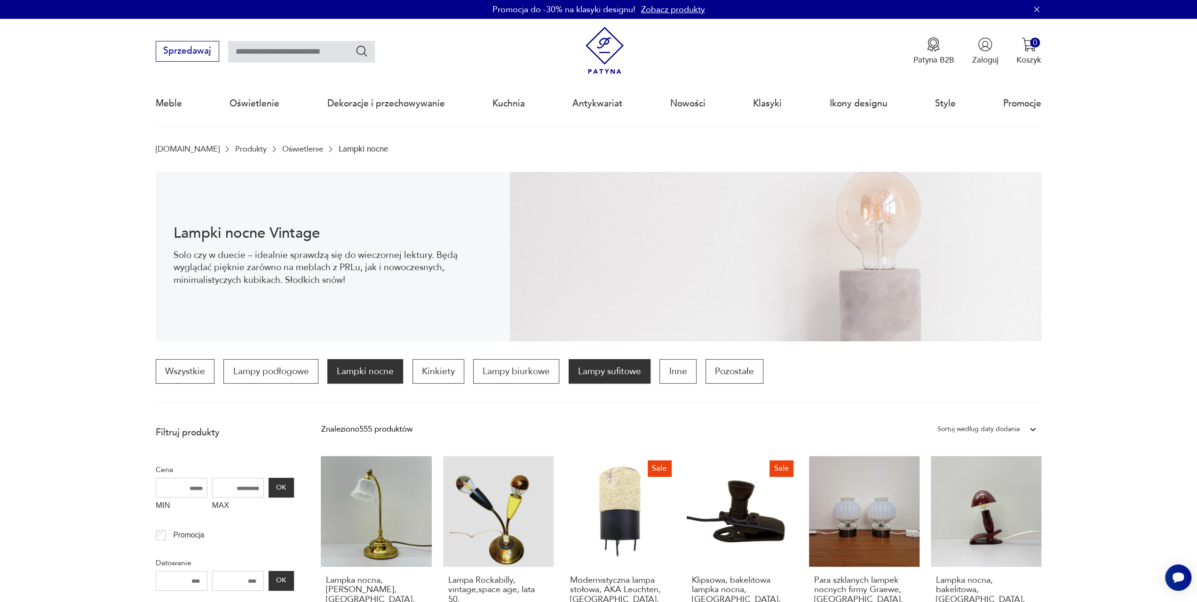
click at [589, 372] on p "Lampy sufitowe" at bounding box center [610, 371] width 82 height 24
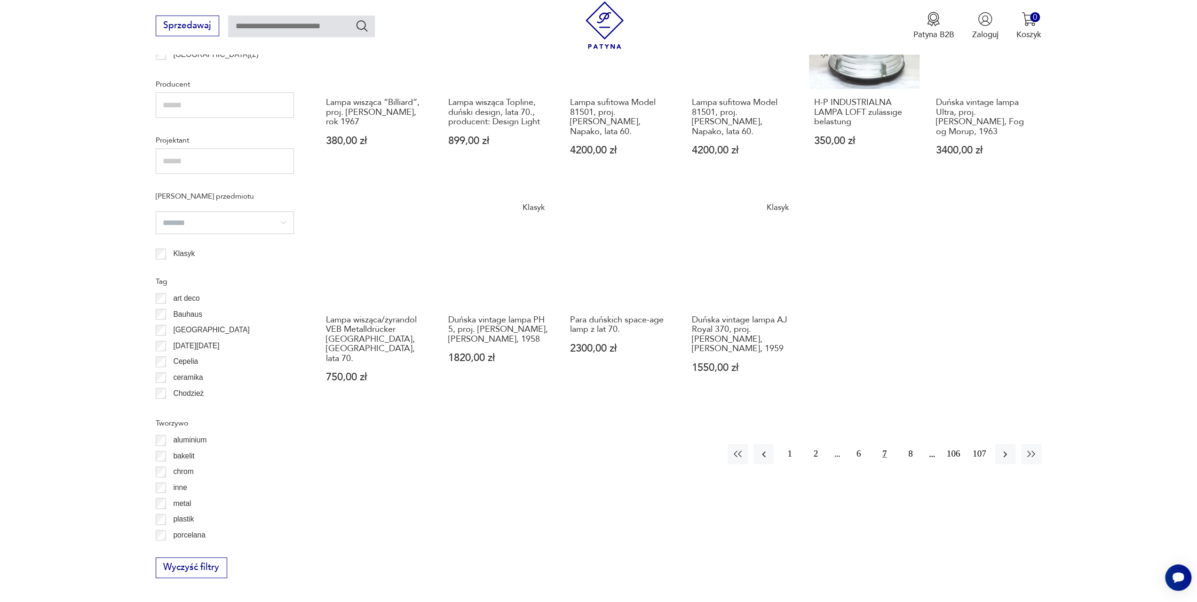
scroll to position [703, 0]
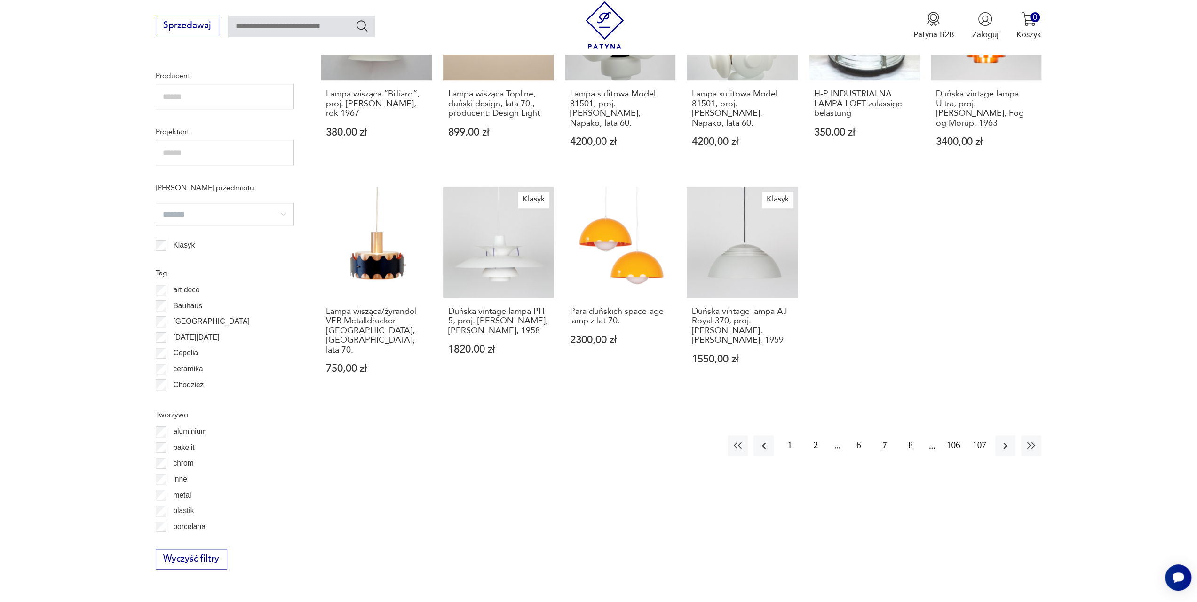
click at [906, 435] on button "8" at bounding box center [910, 445] width 20 height 20
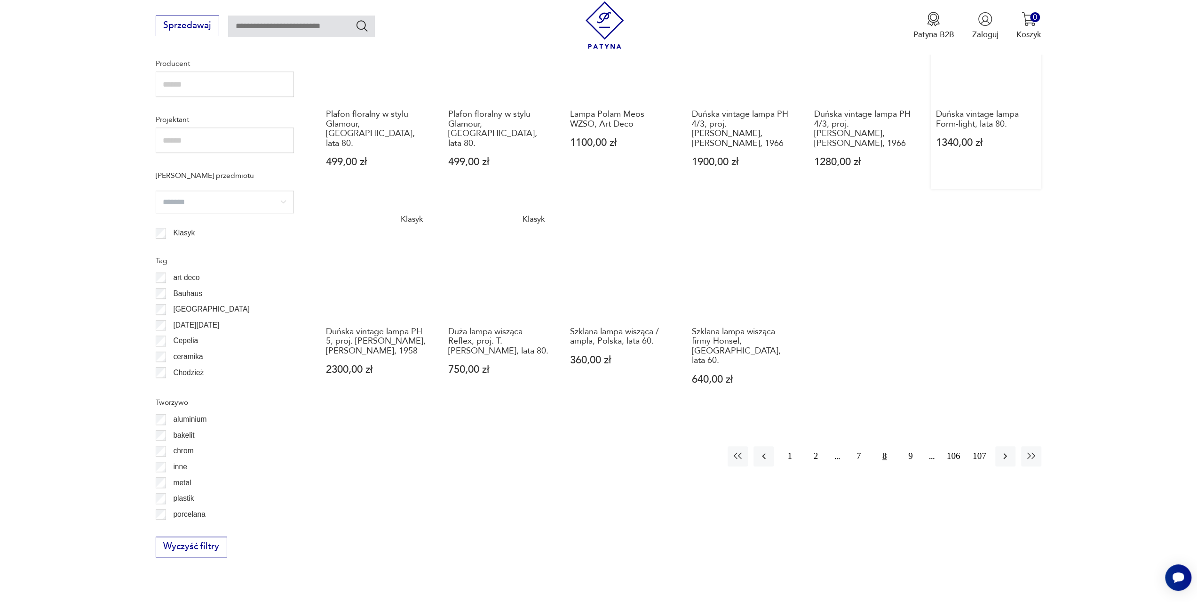
scroll to position [750, 0]
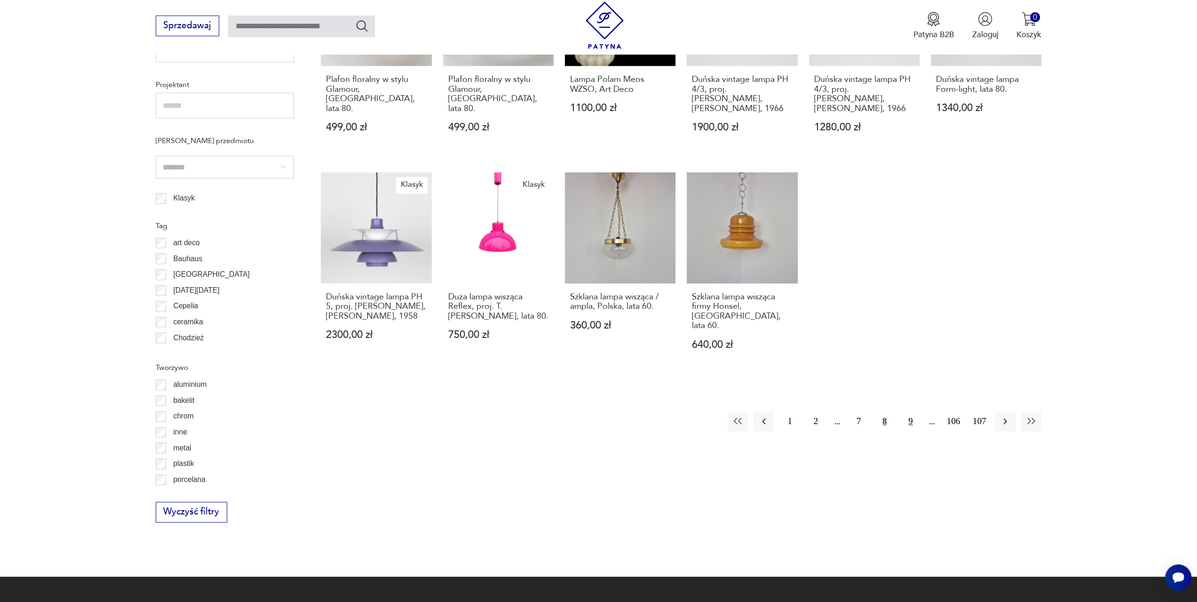
click at [909, 412] on button "9" at bounding box center [910, 421] width 20 height 20
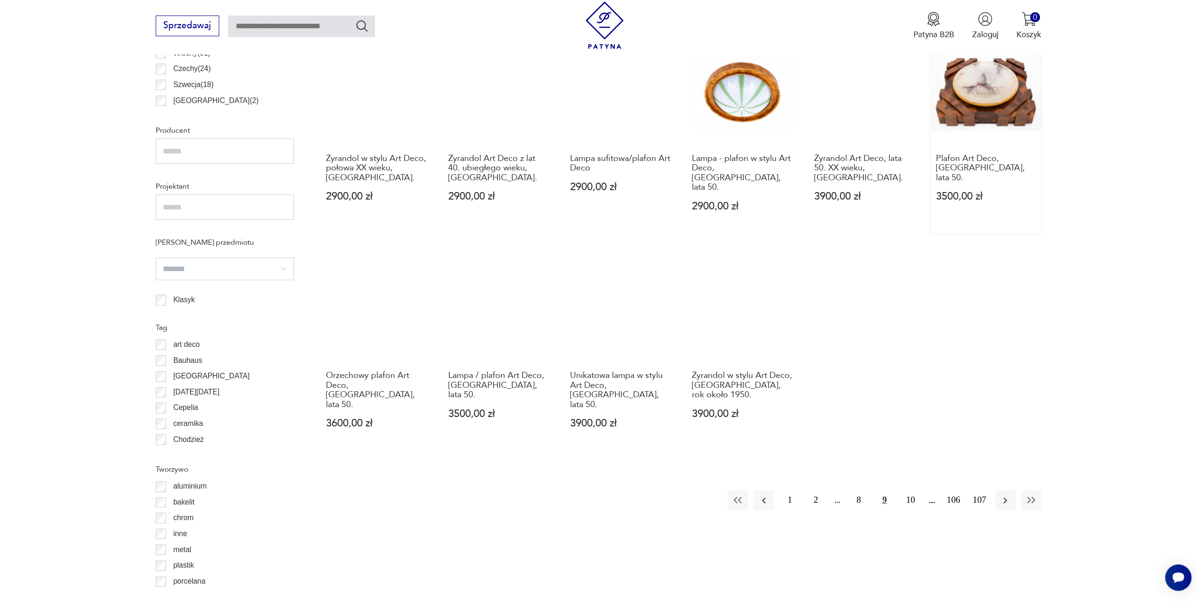
scroll to position [656, 0]
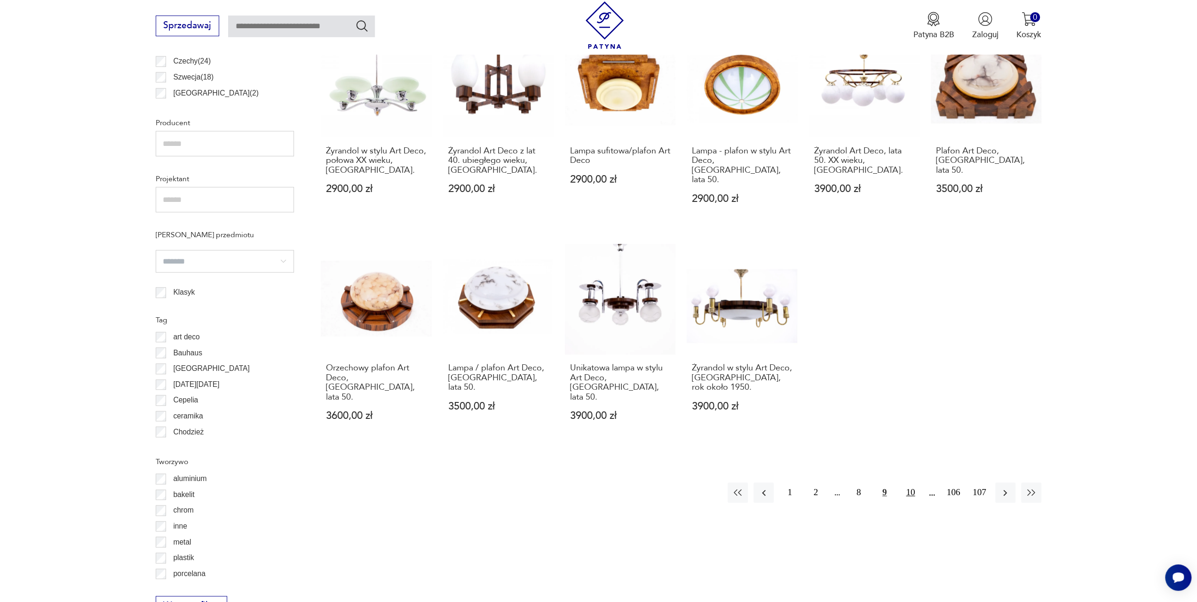
click at [908, 482] on button "10" at bounding box center [910, 492] width 20 height 20
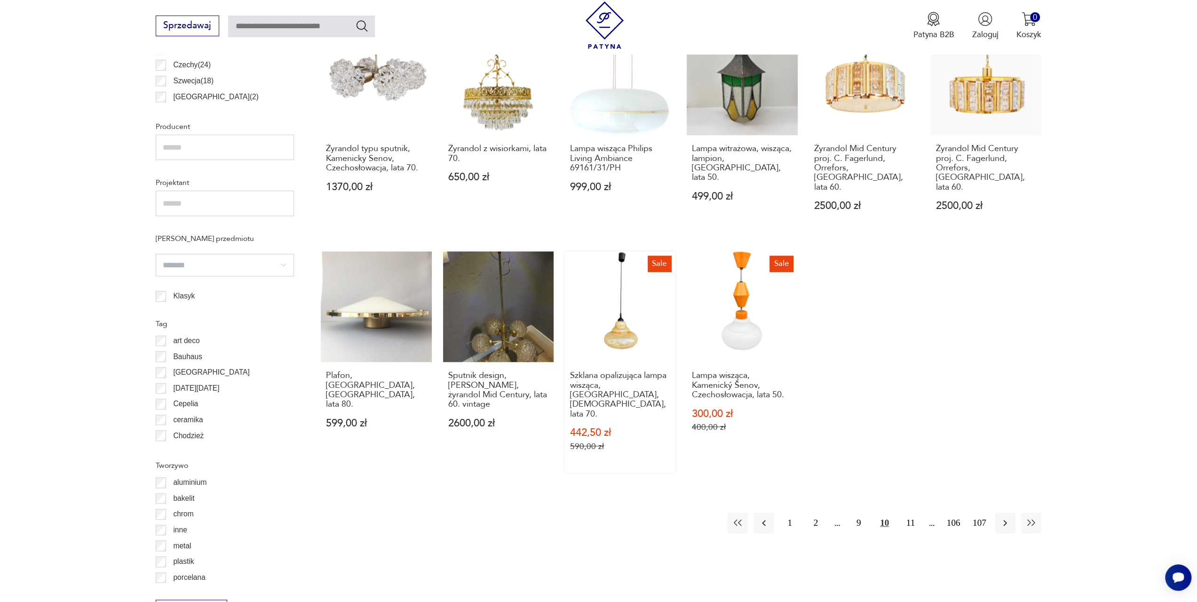
scroll to position [656, 0]
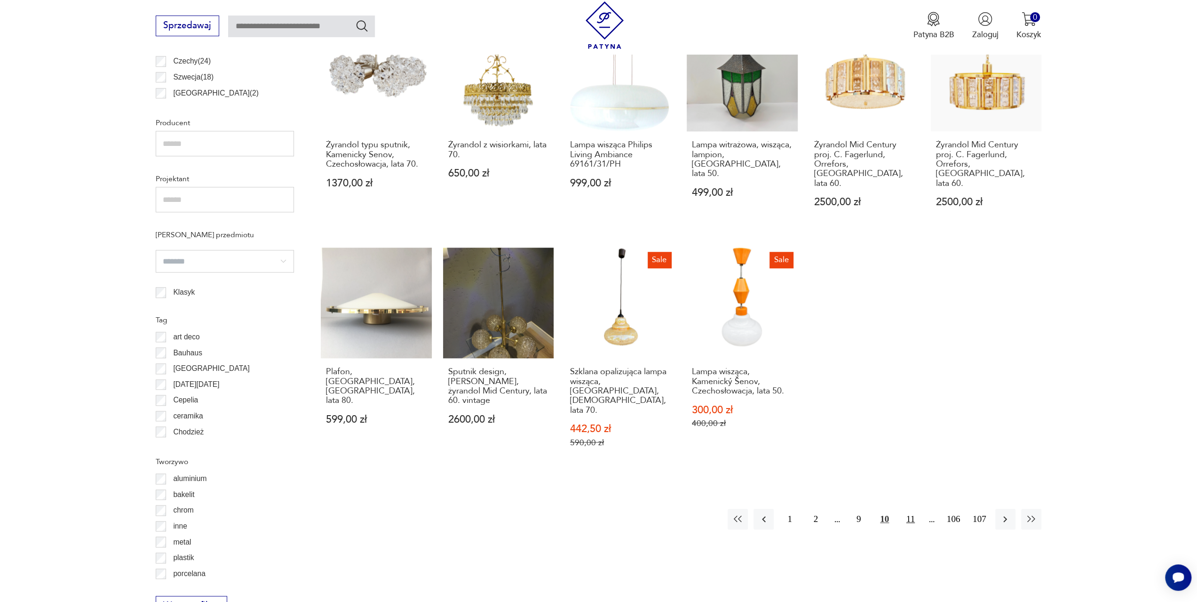
click at [913, 508] on button "11" at bounding box center [910, 518] width 20 height 20
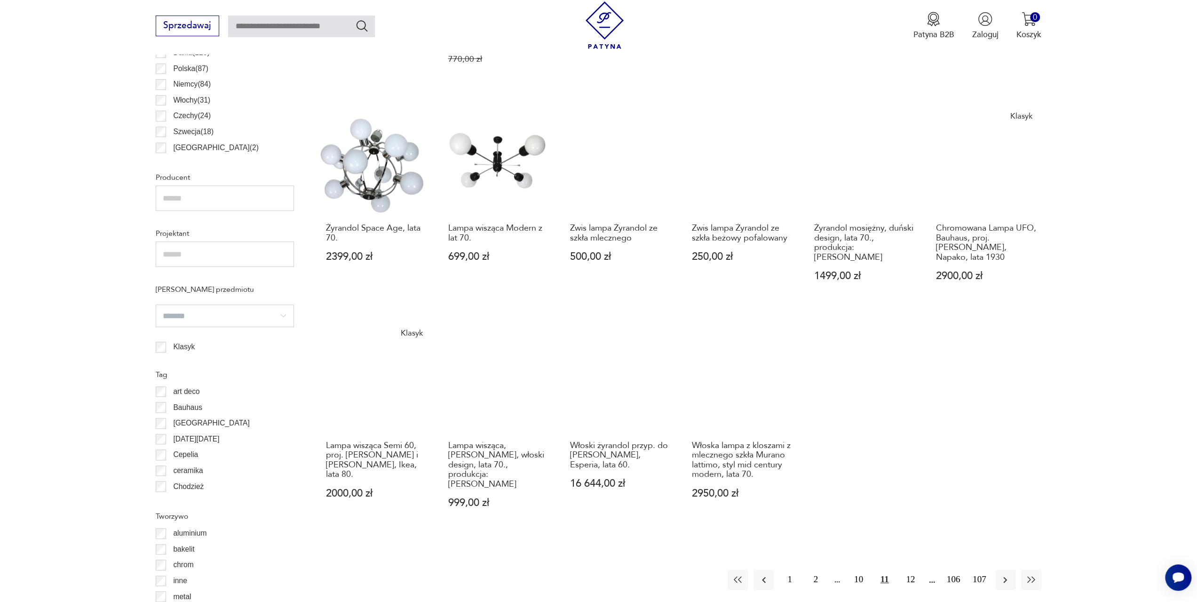
scroll to position [703, 0]
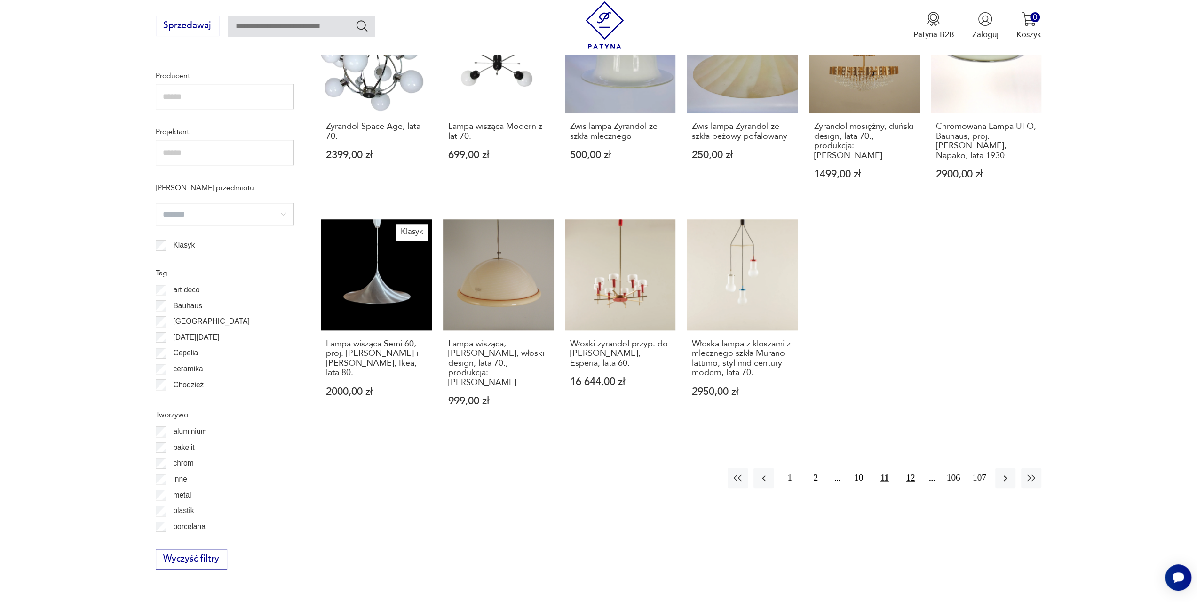
click at [915, 468] on button "12" at bounding box center [910, 478] width 20 height 20
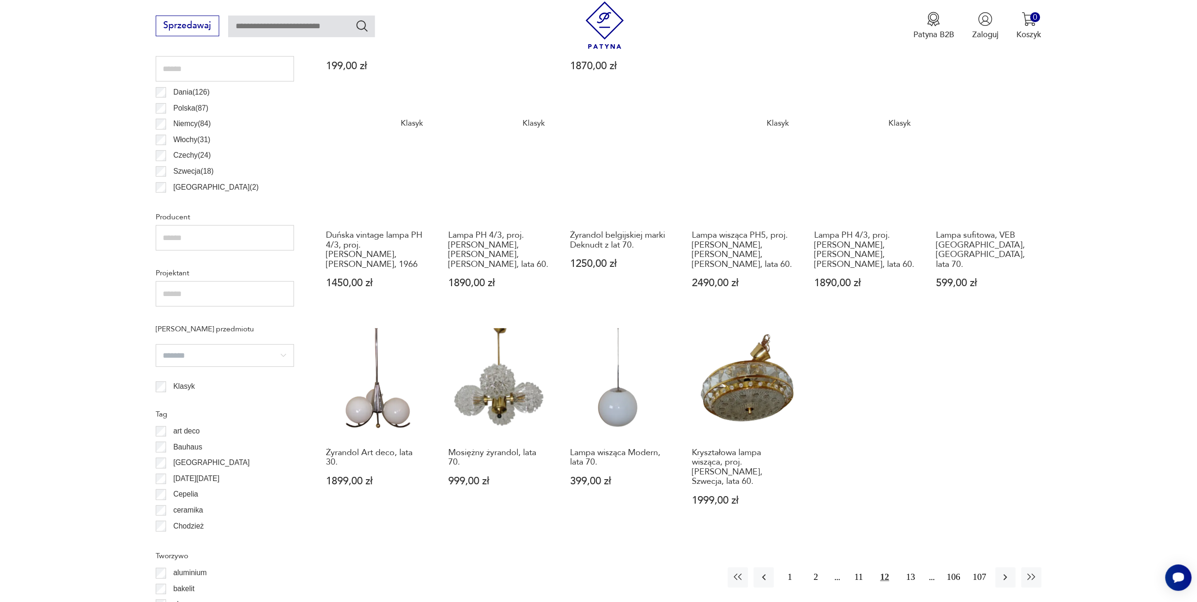
scroll to position [750, 0]
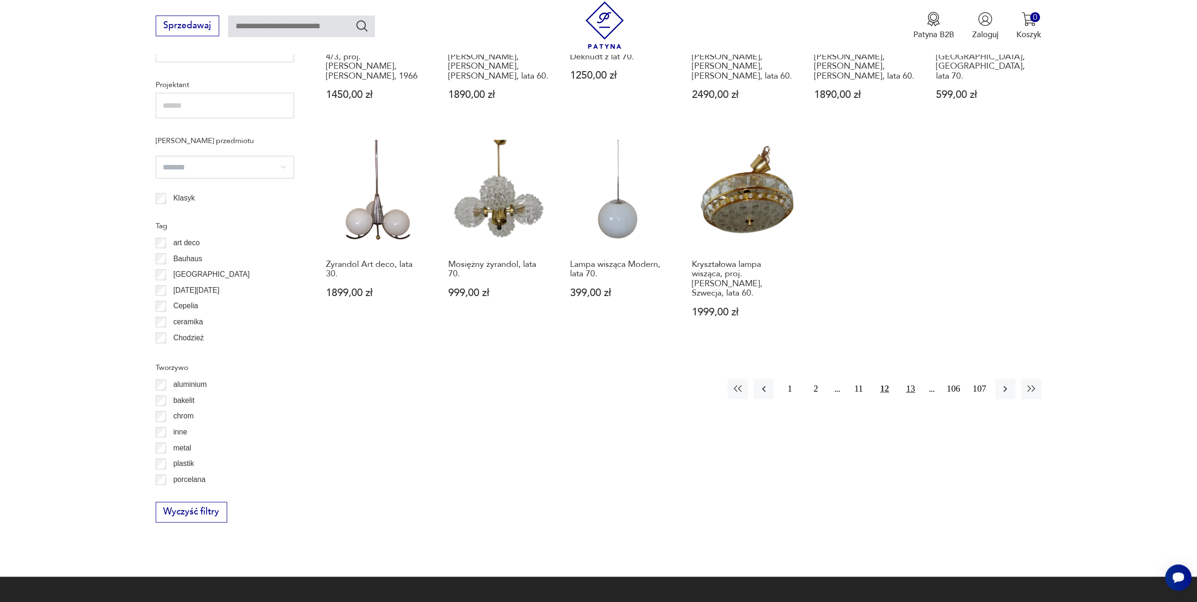
click at [913, 380] on button "13" at bounding box center [910, 389] width 20 height 20
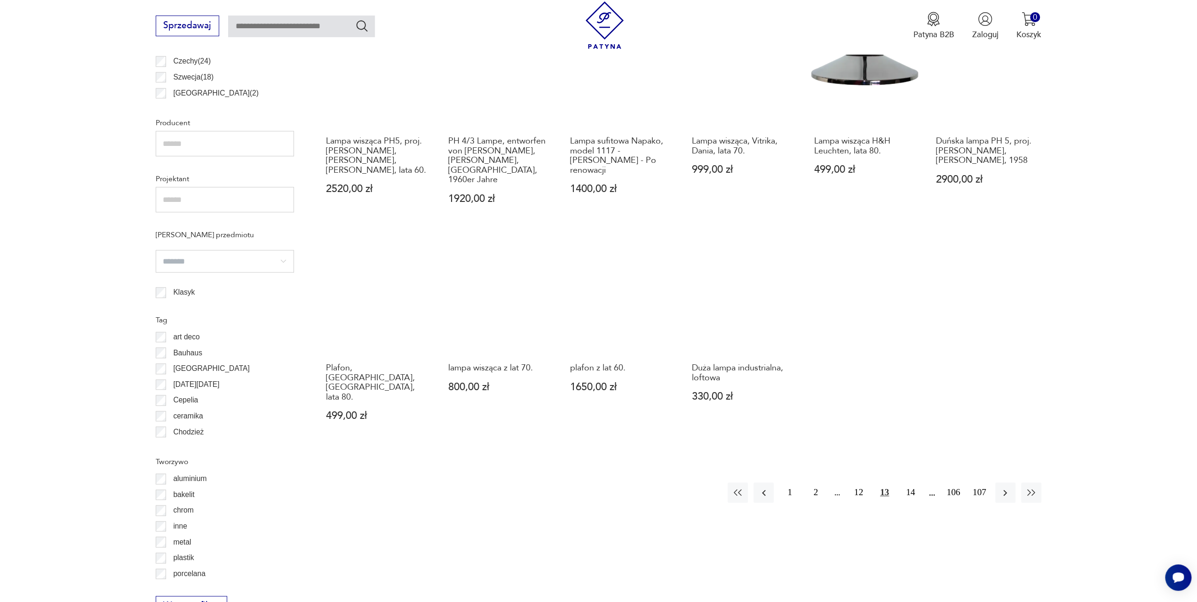
scroll to position [703, 0]
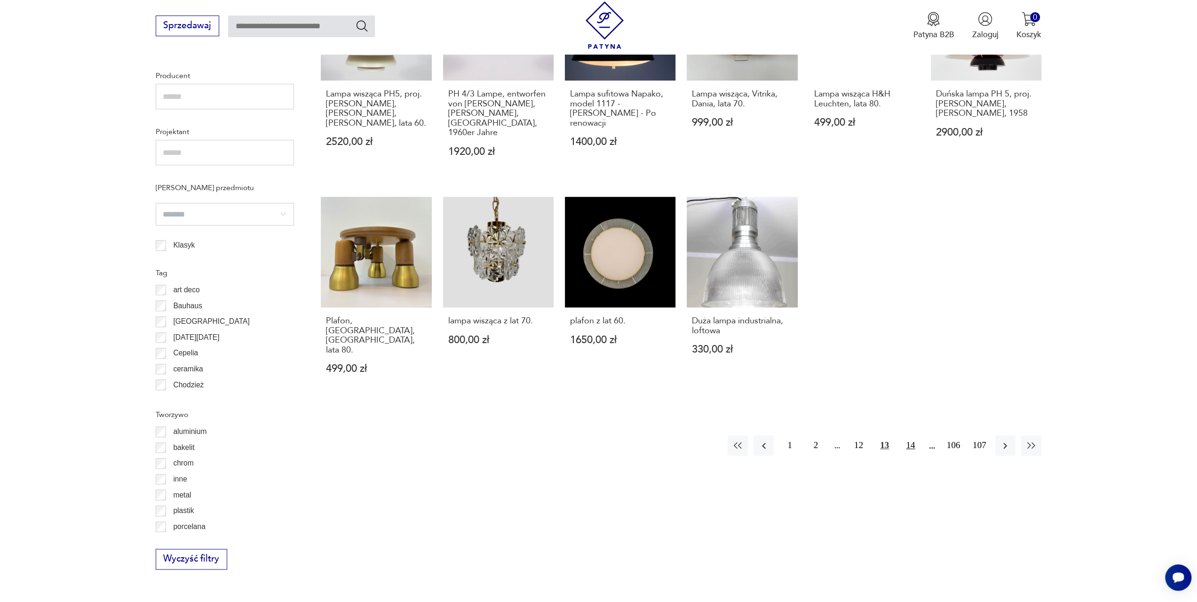
click at [908, 435] on button "14" at bounding box center [910, 445] width 20 height 20
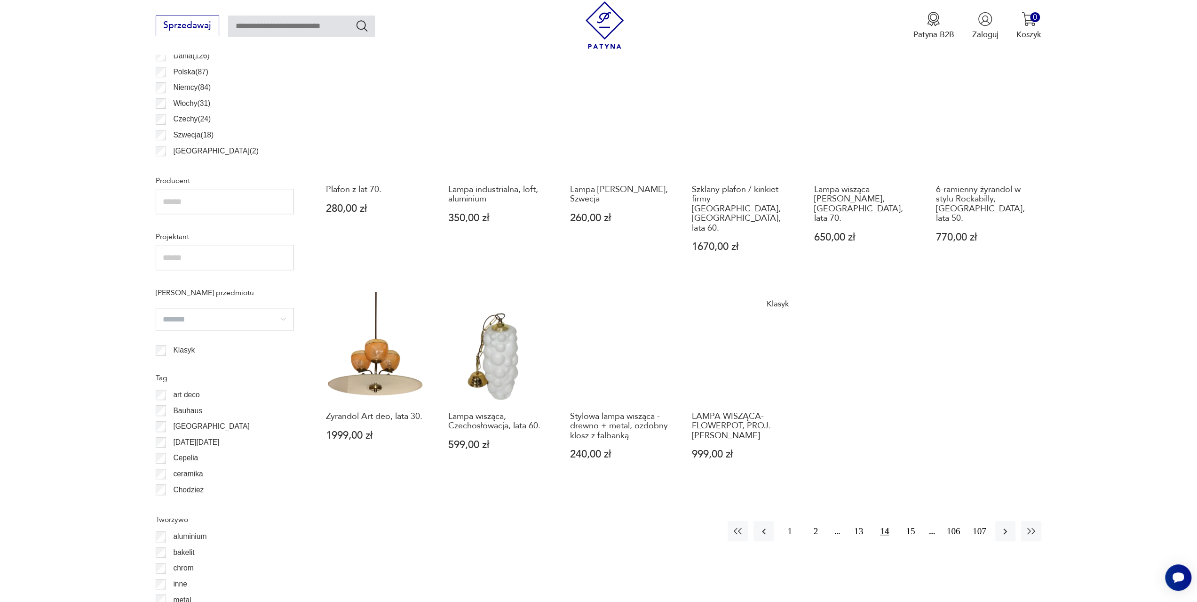
scroll to position [656, 0]
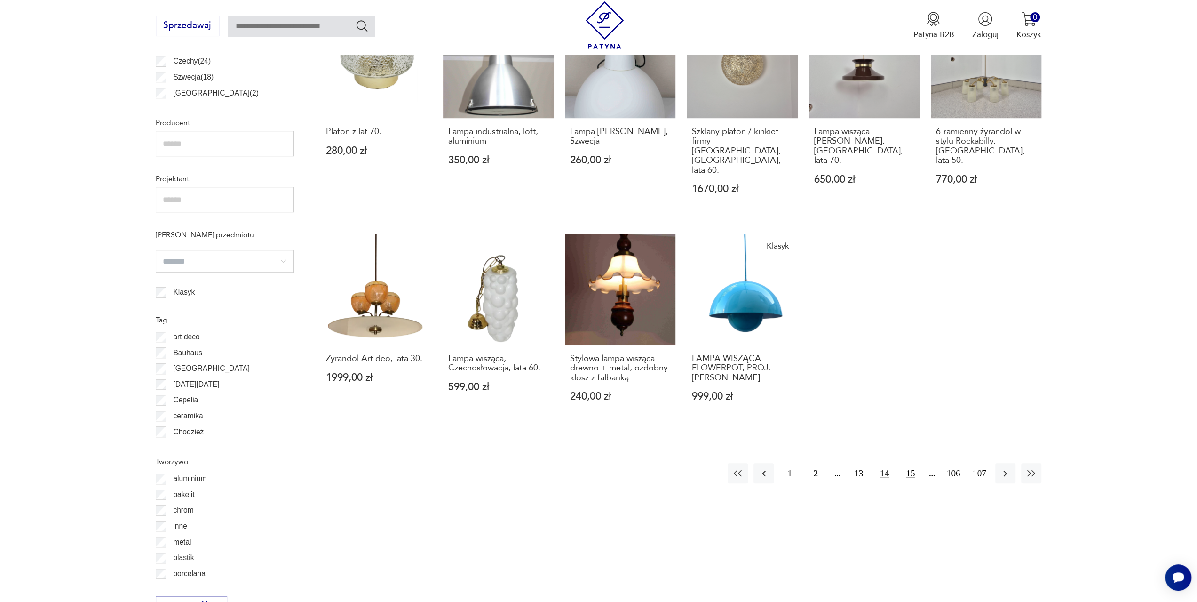
click at [912, 463] on button "15" at bounding box center [910, 473] width 20 height 20
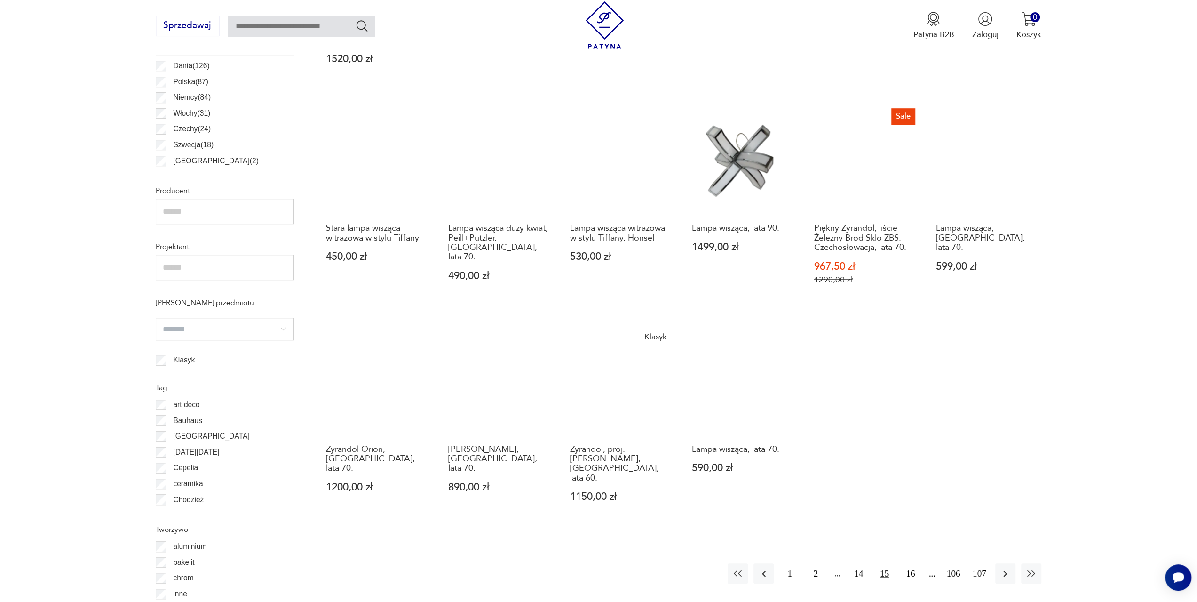
scroll to position [609, 0]
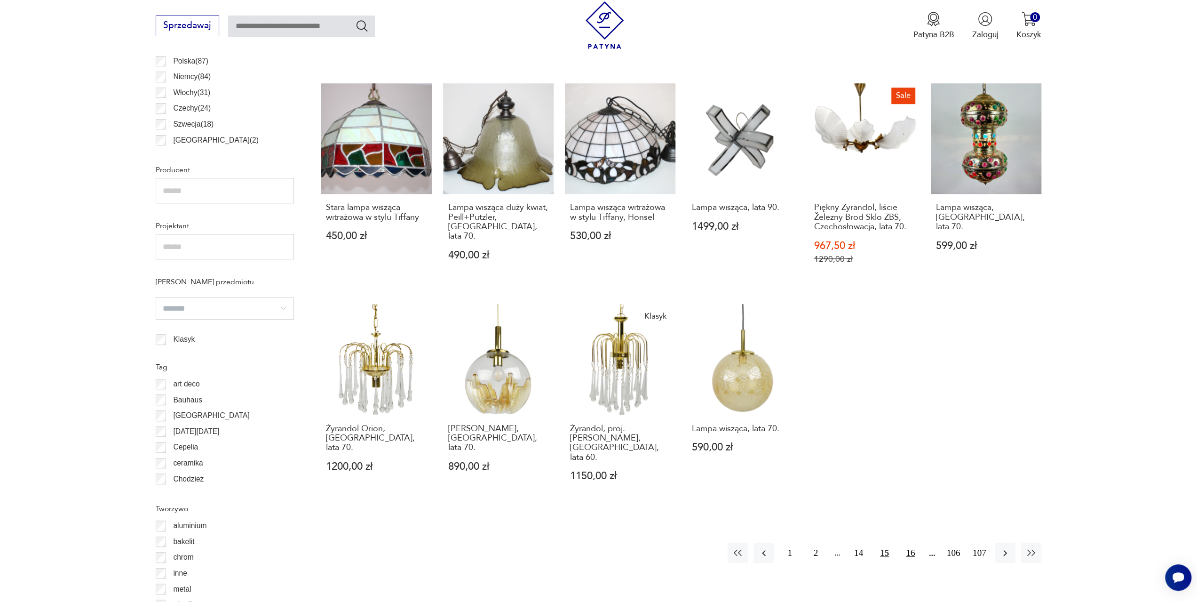
click at [912, 542] on button "16" at bounding box center [910, 552] width 20 height 20
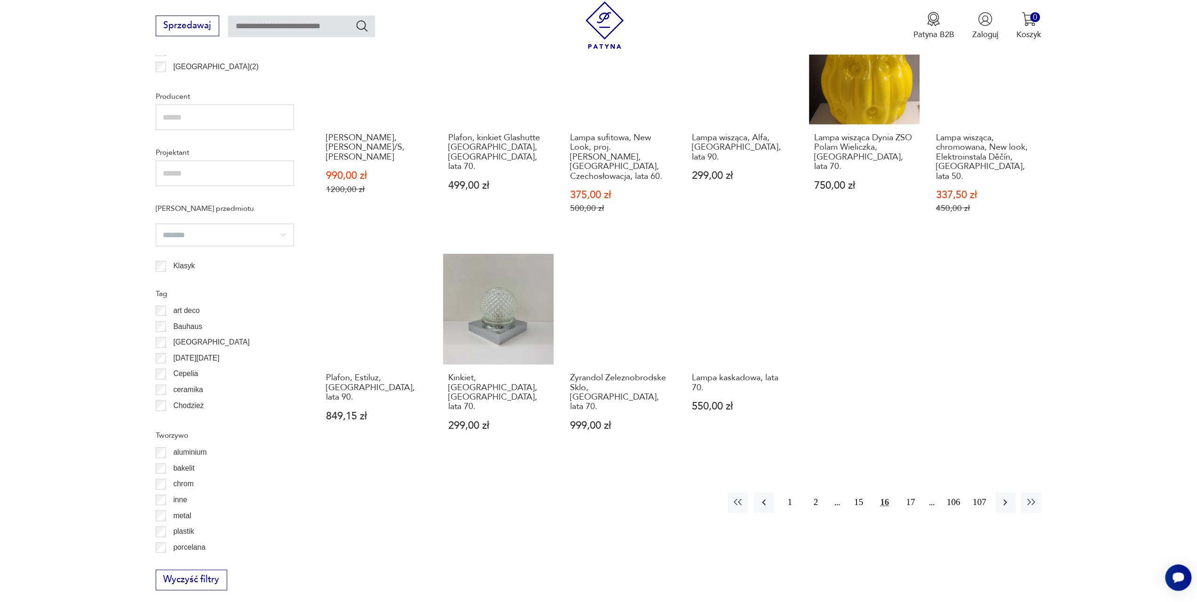
scroll to position [703, 0]
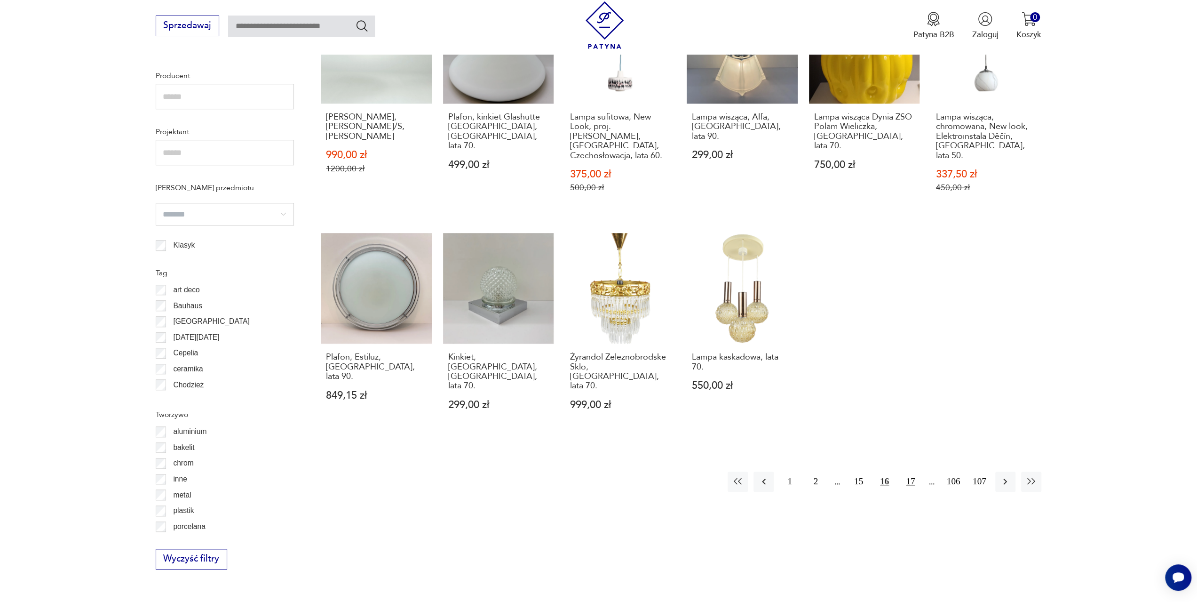
click at [915, 471] on button "17" at bounding box center [910, 481] width 20 height 20
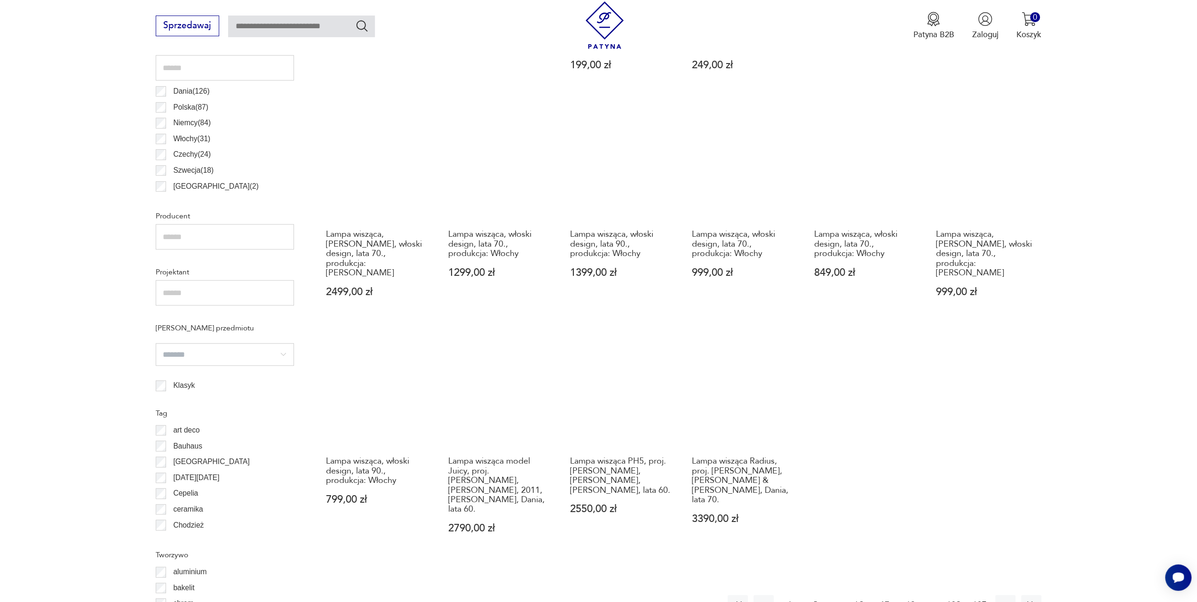
scroll to position [656, 0]
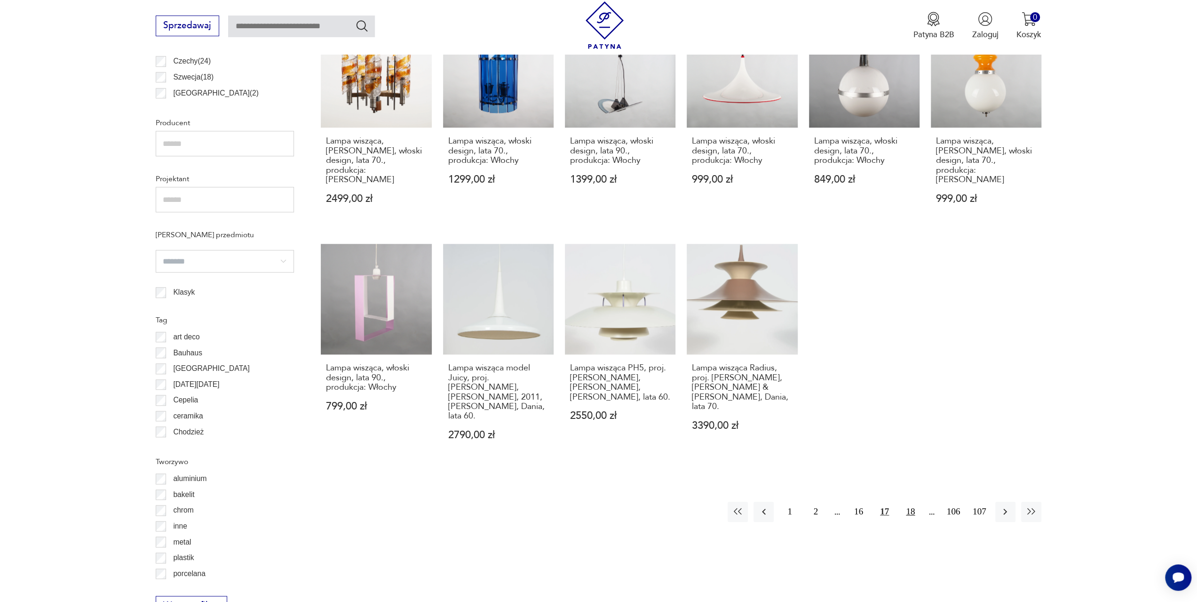
click at [906, 501] on button "18" at bounding box center [910, 511] width 20 height 20
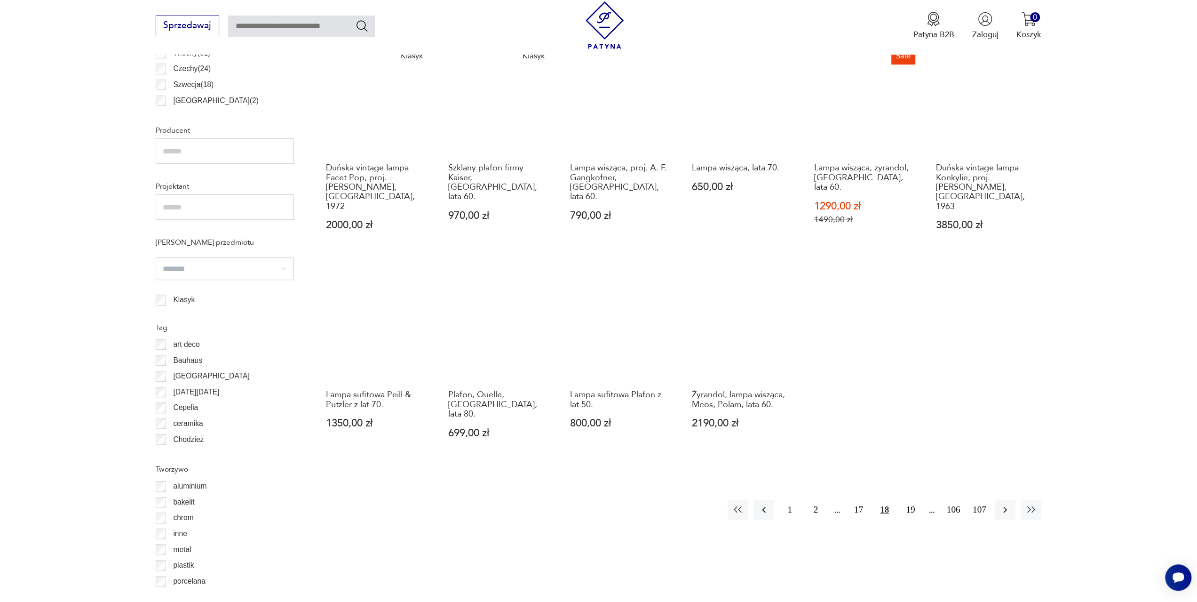
scroll to position [656, 0]
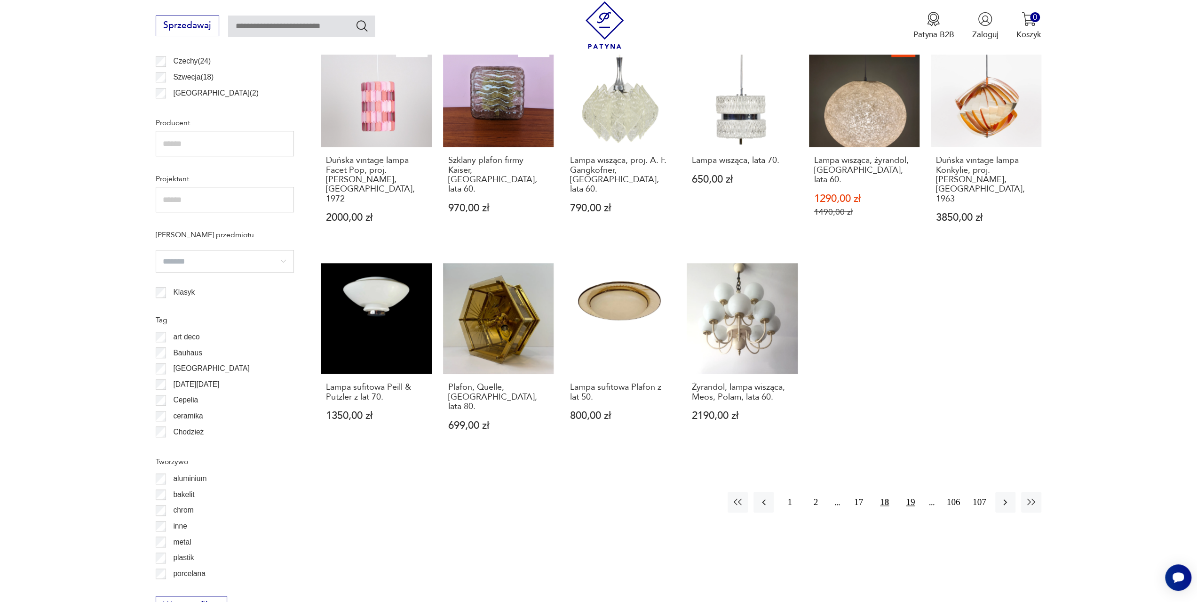
click at [908, 491] on button "19" at bounding box center [910, 501] width 20 height 20
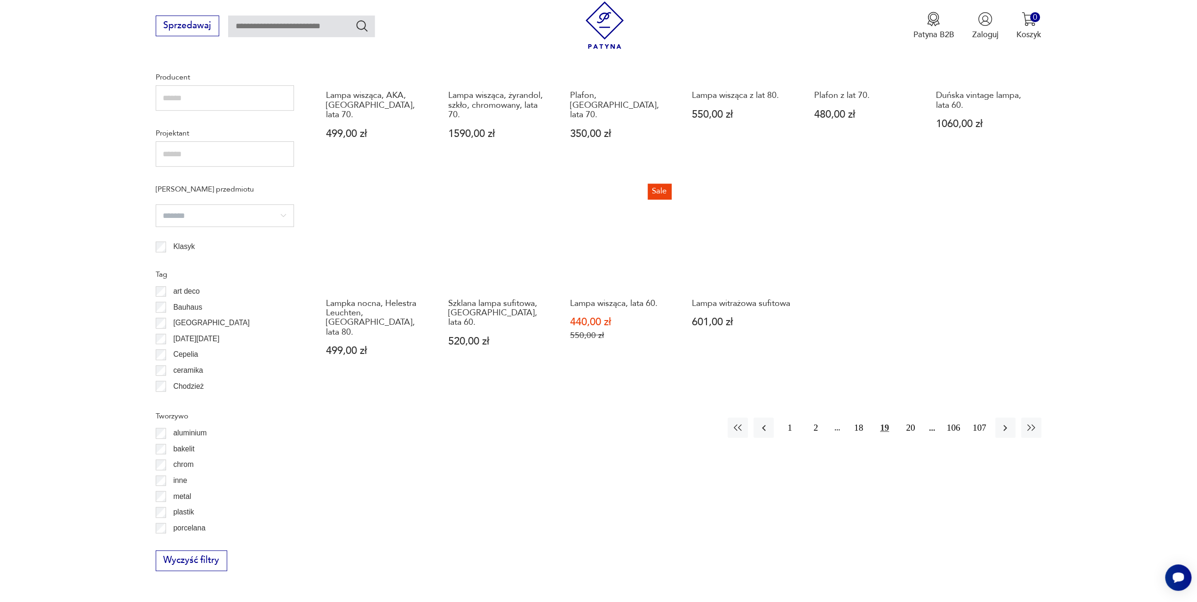
scroll to position [703, 0]
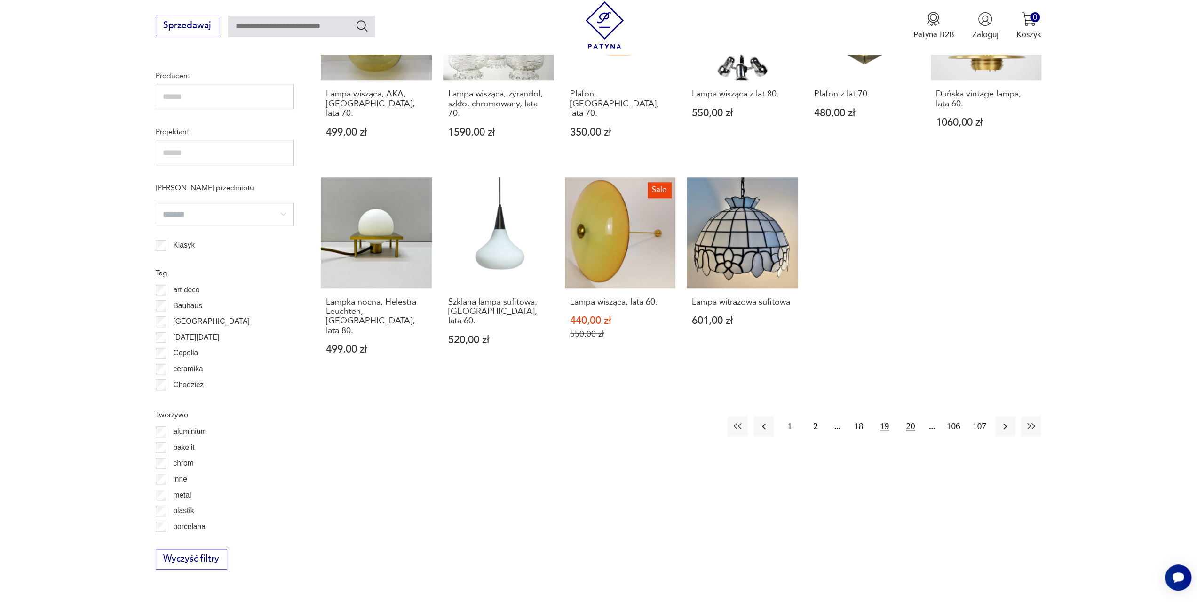
click at [905, 416] on button "20" at bounding box center [910, 426] width 20 height 20
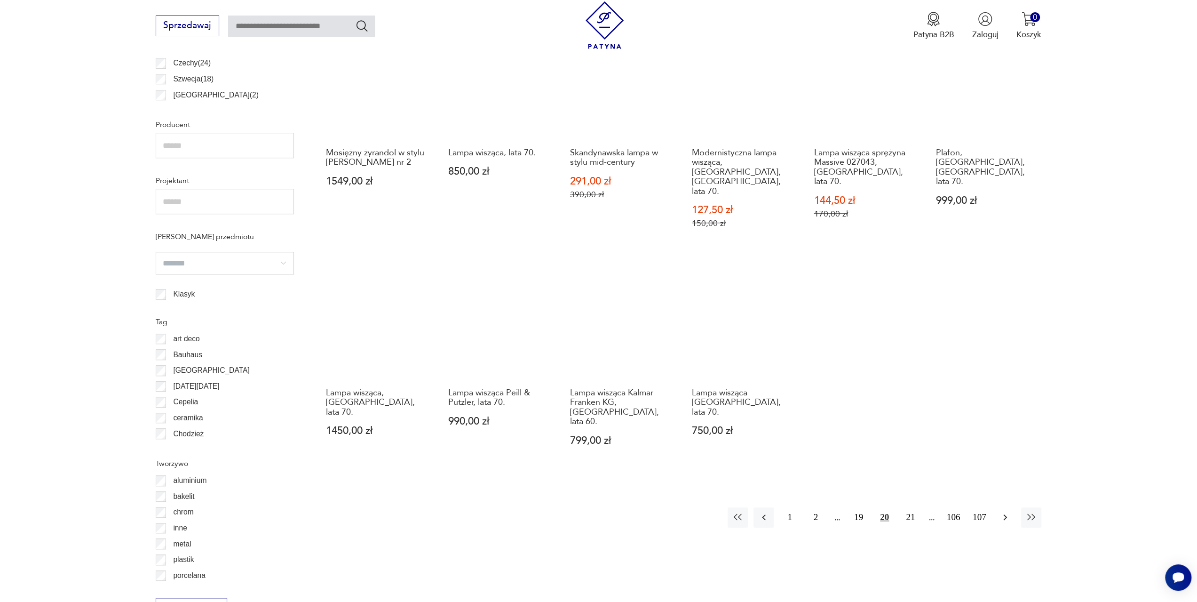
scroll to position [656, 0]
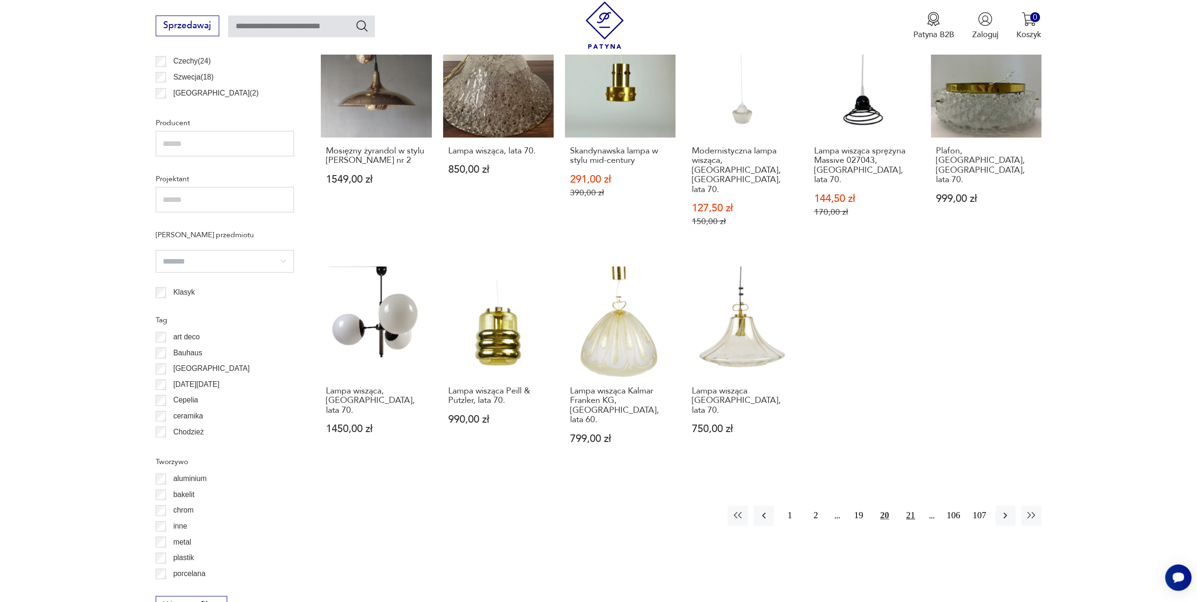
click at [914, 505] on button "21" at bounding box center [910, 515] width 20 height 20
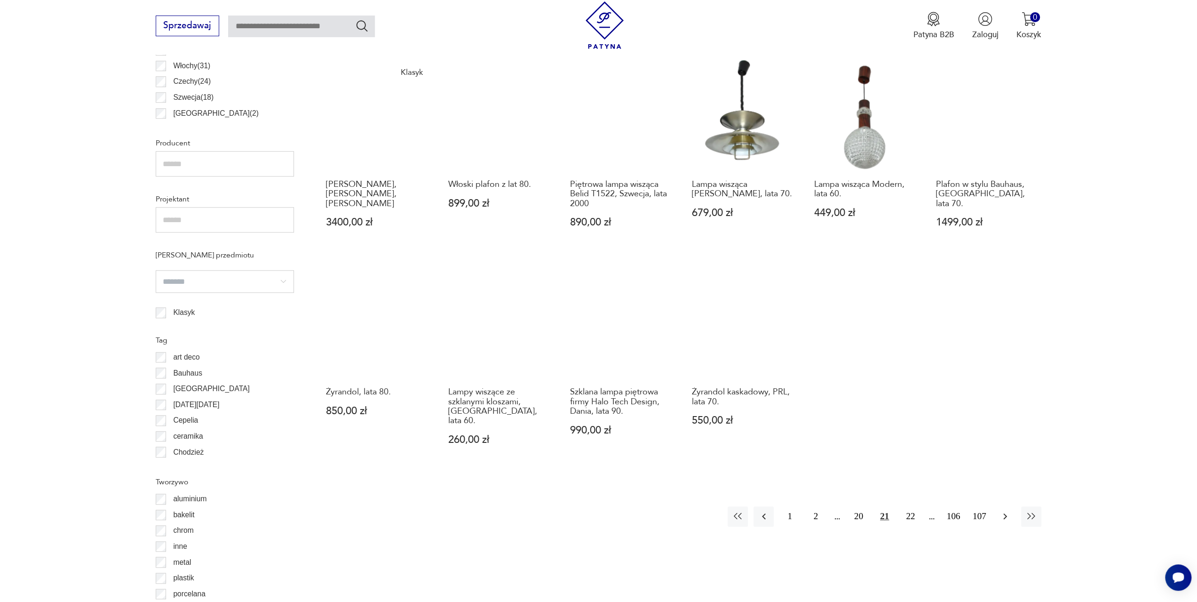
scroll to position [656, 0]
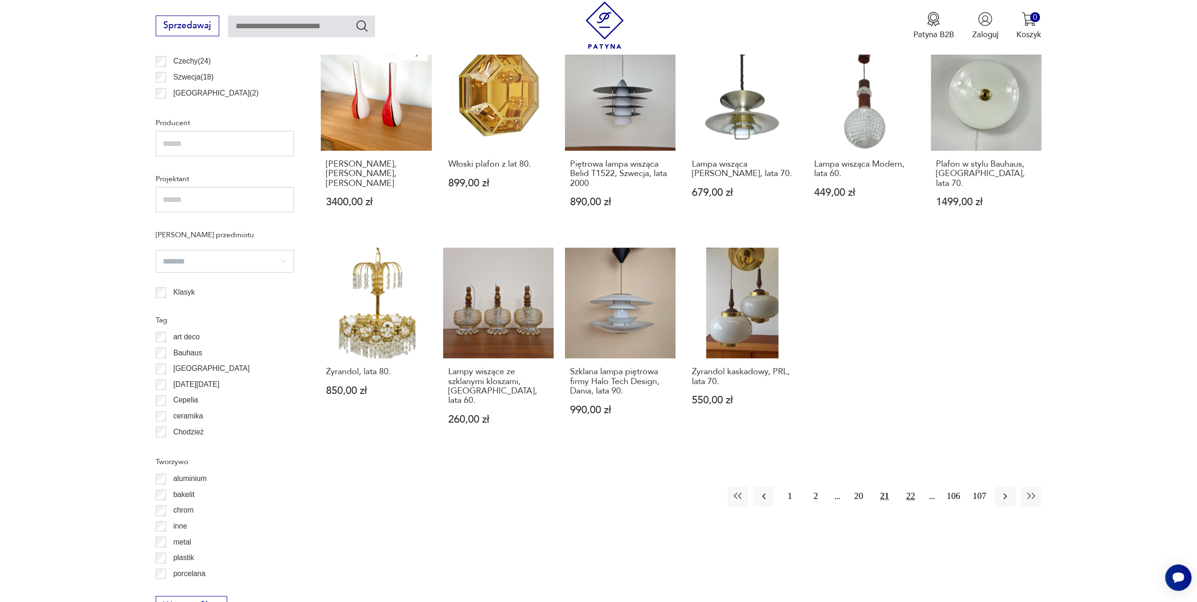
click at [906, 486] on button "22" at bounding box center [910, 496] width 20 height 20
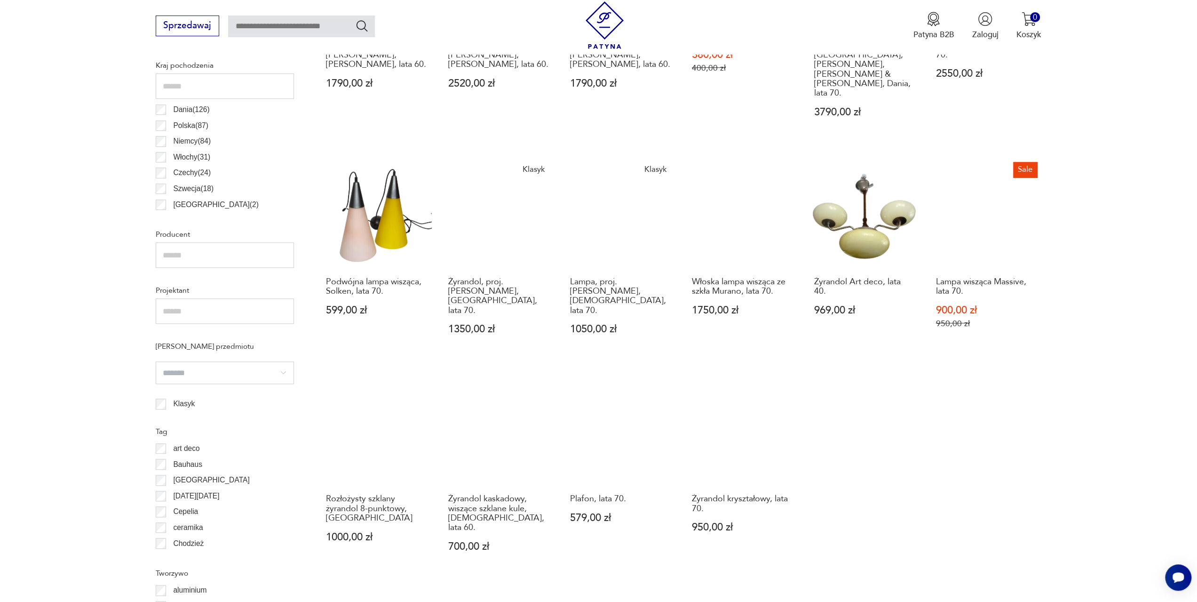
scroll to position [609, 0]
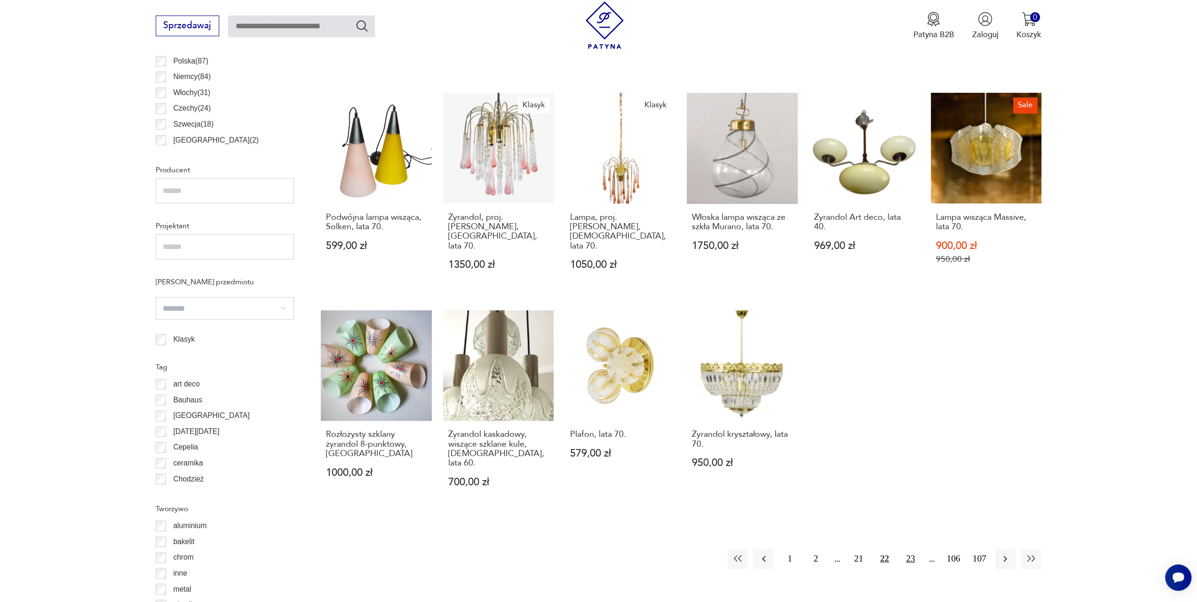
click at [911, 548] on button "23" at bounding box center [910, 558] width 20 height 20
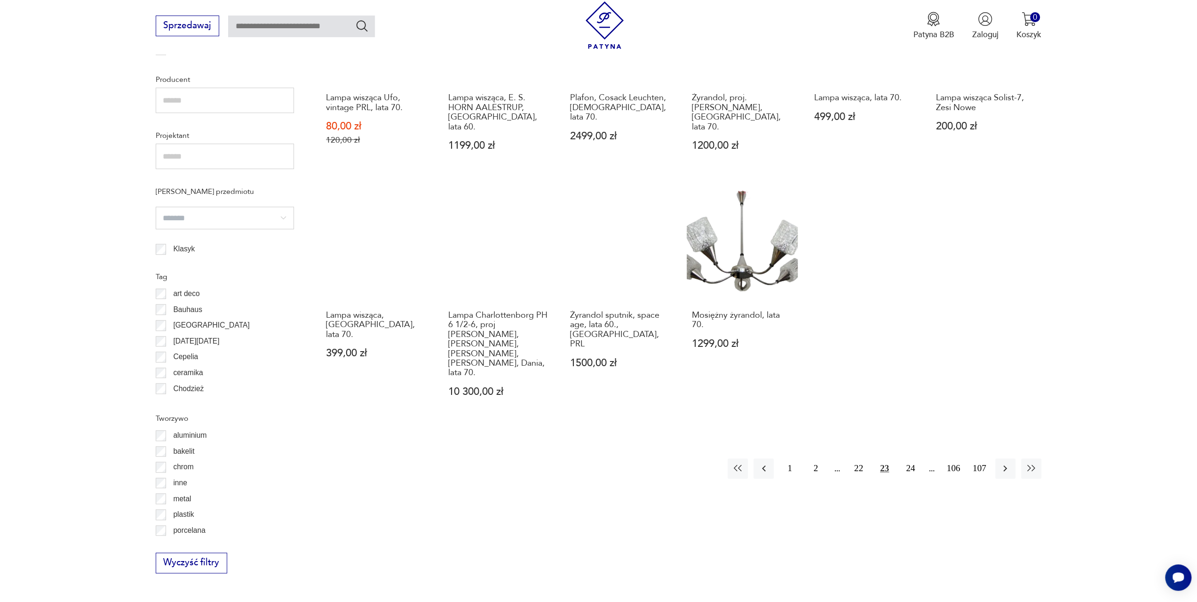
scroll to position [703, 0]
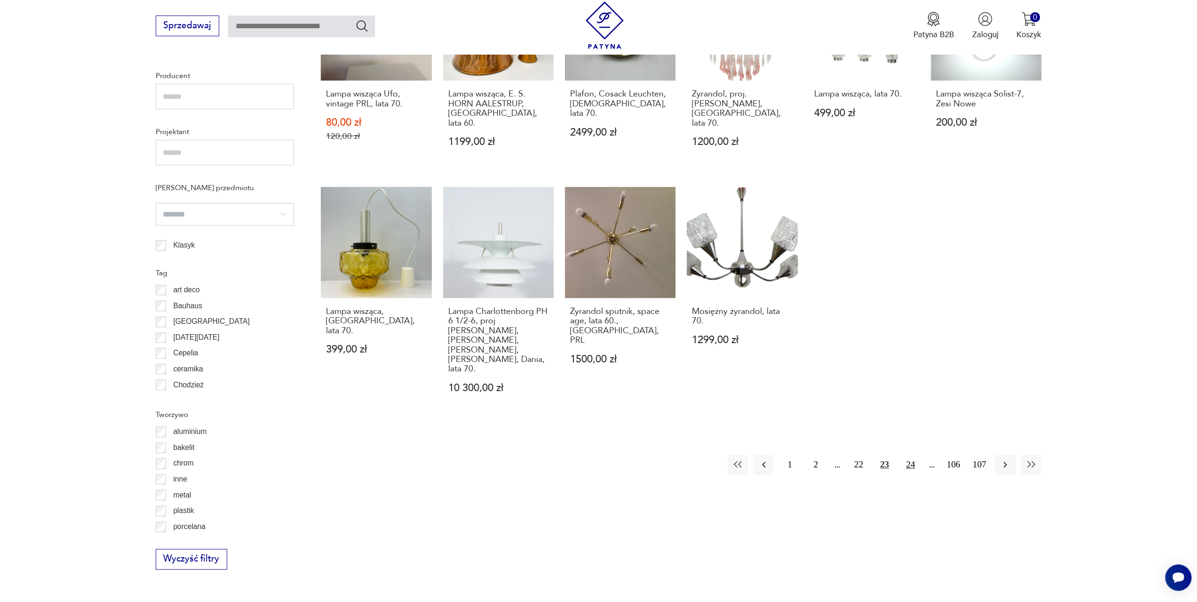
click at [909, 454] on button "24" at bounding box center [910, 464] width 20 height 20
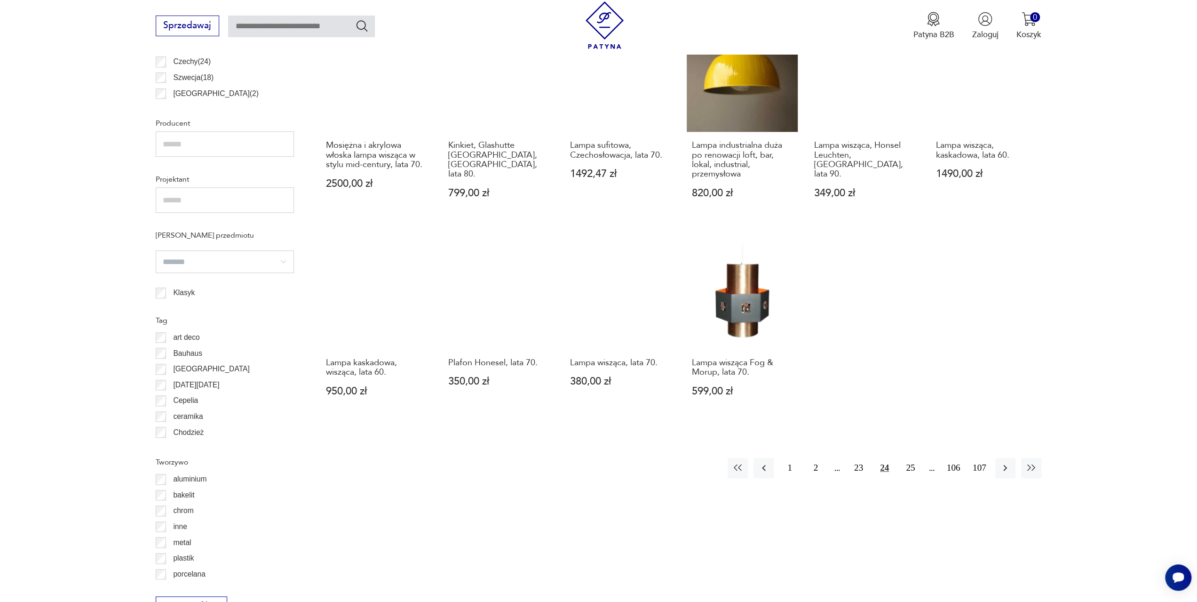
scroll to position [656, 0]
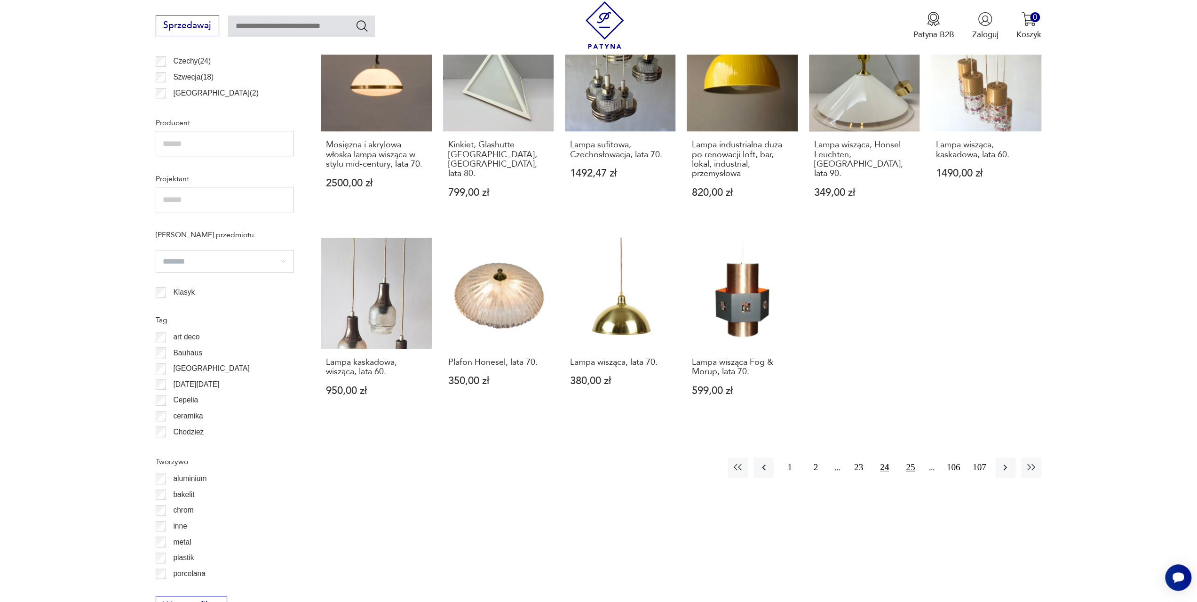
click at [911, 468] on button "25" at bounding box center [910, 467] width 20 height 20
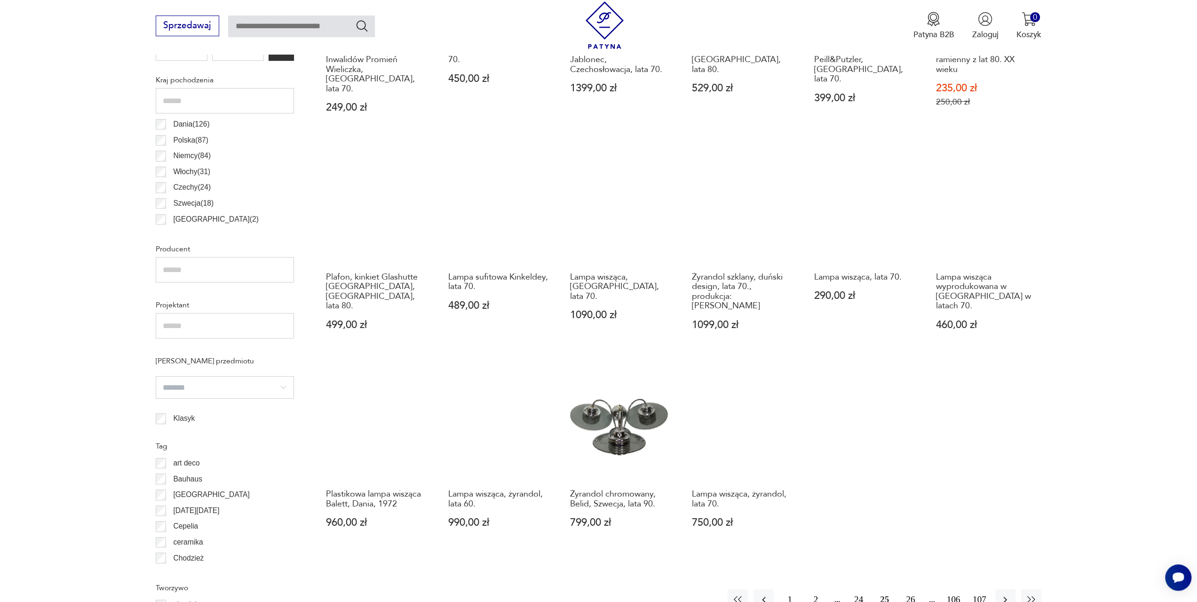
scroll to position [656, 0]
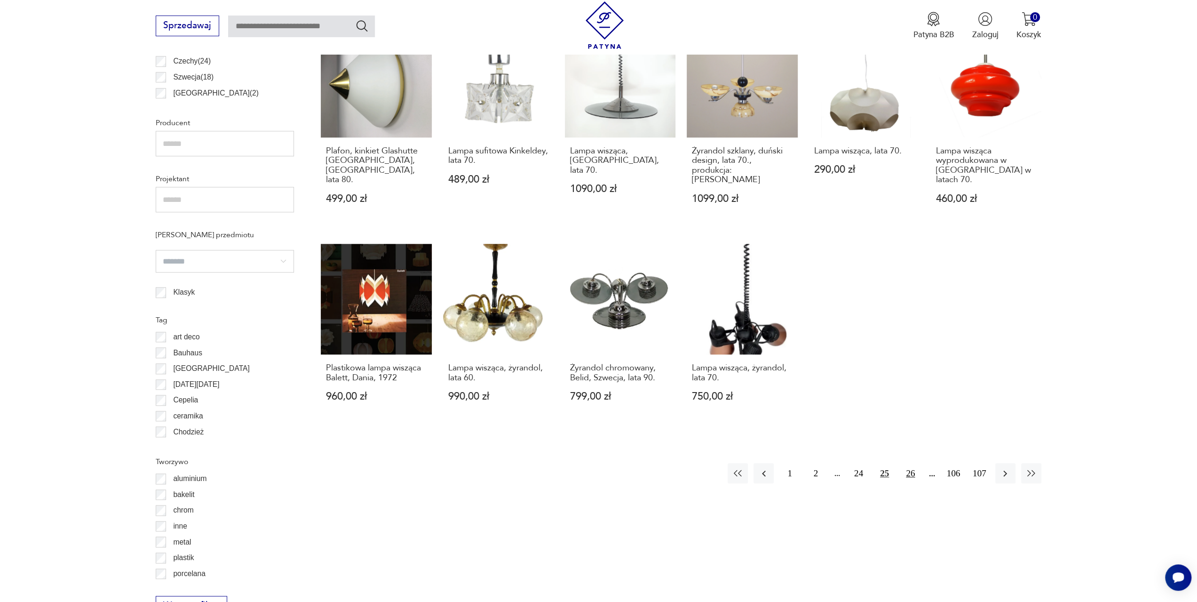
click at [912, 463] on button "26" at bounding box center [910, 473] width 20 height 20
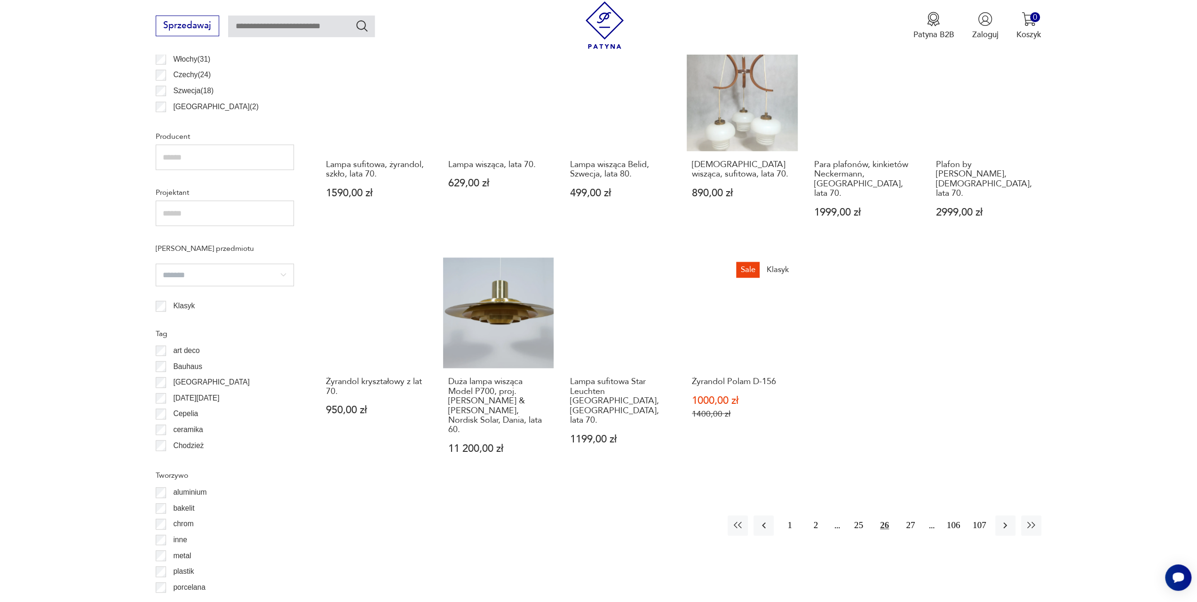
scroll to position [656, 0]
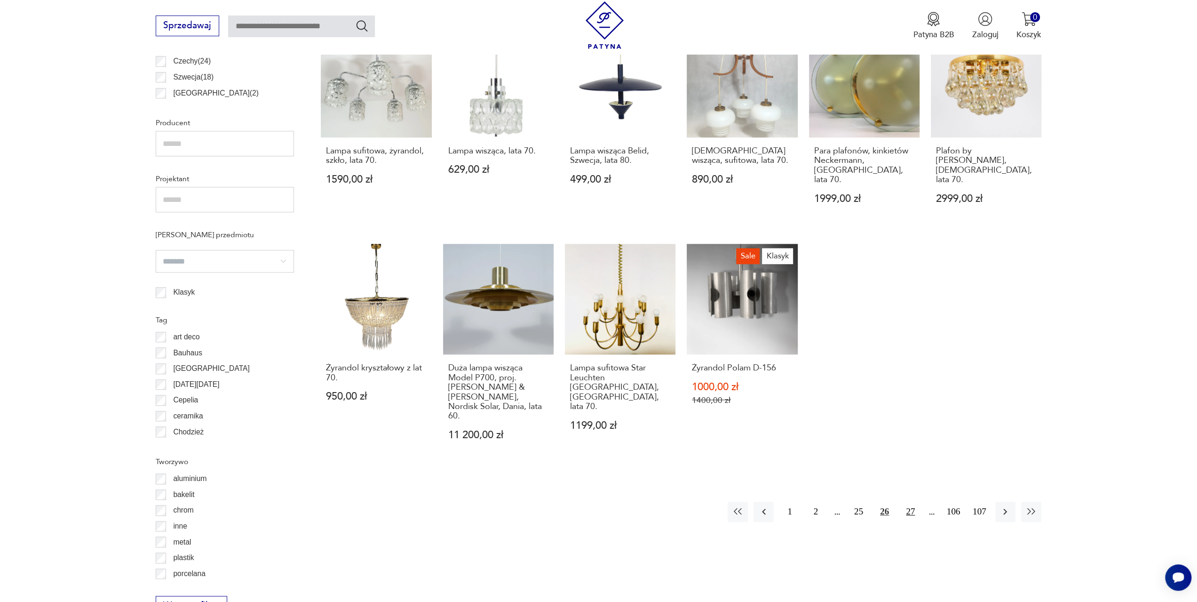
click at [912, 501] on button "27" at bounding box center [910, 511] width 20 height 20
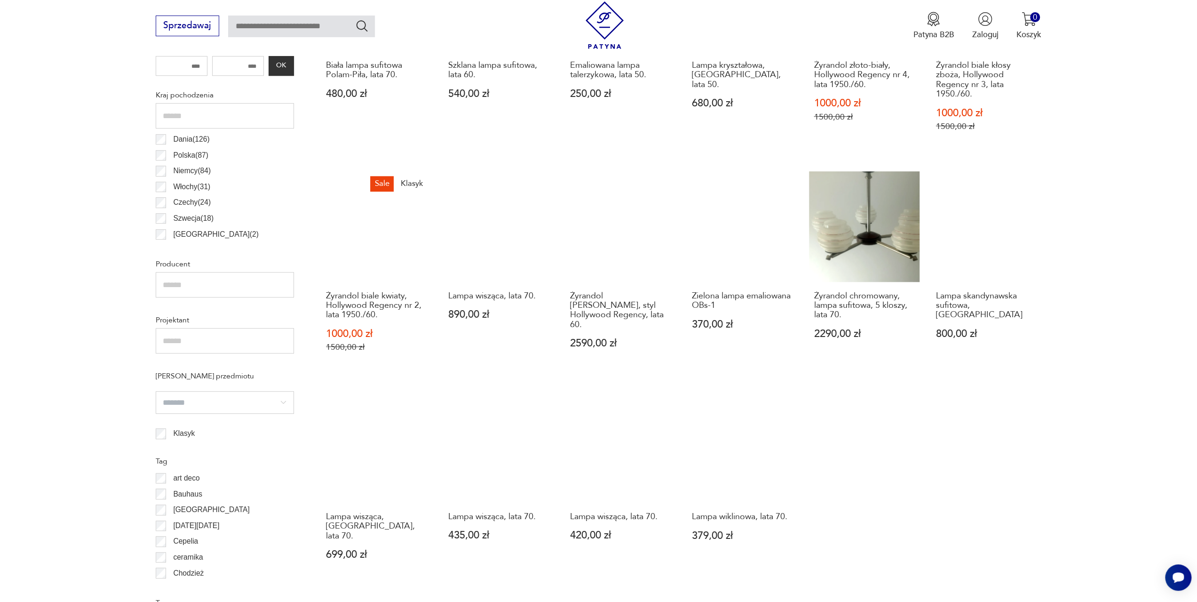
scroll to position [703, 0]
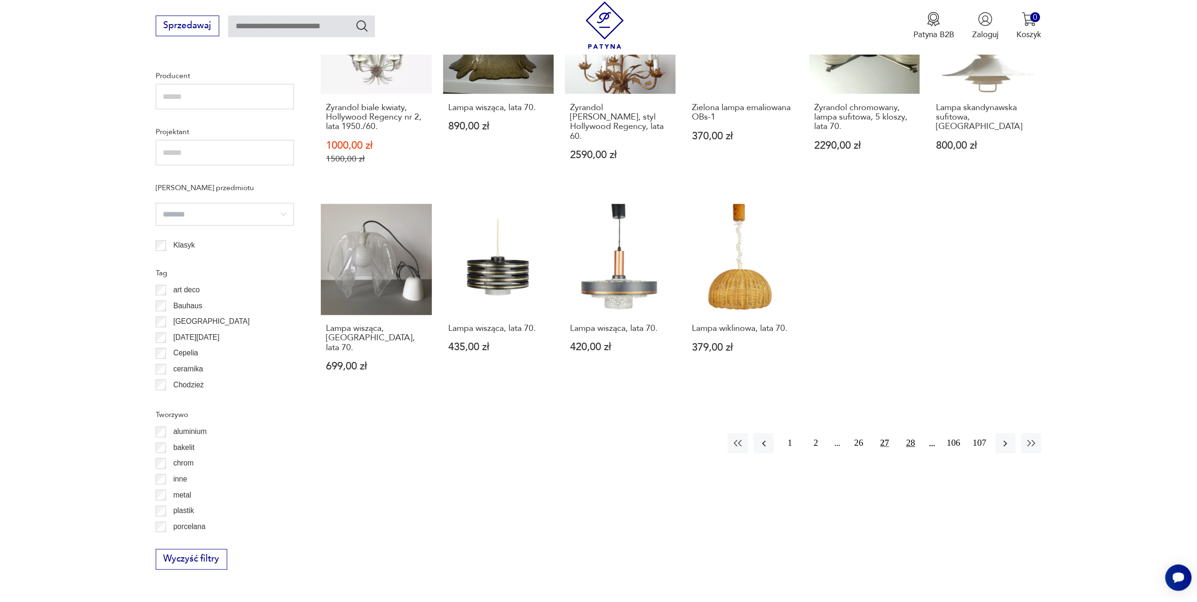
click at [911, 435] on button "28" at bounding box center [910, 443] width 20 height 20
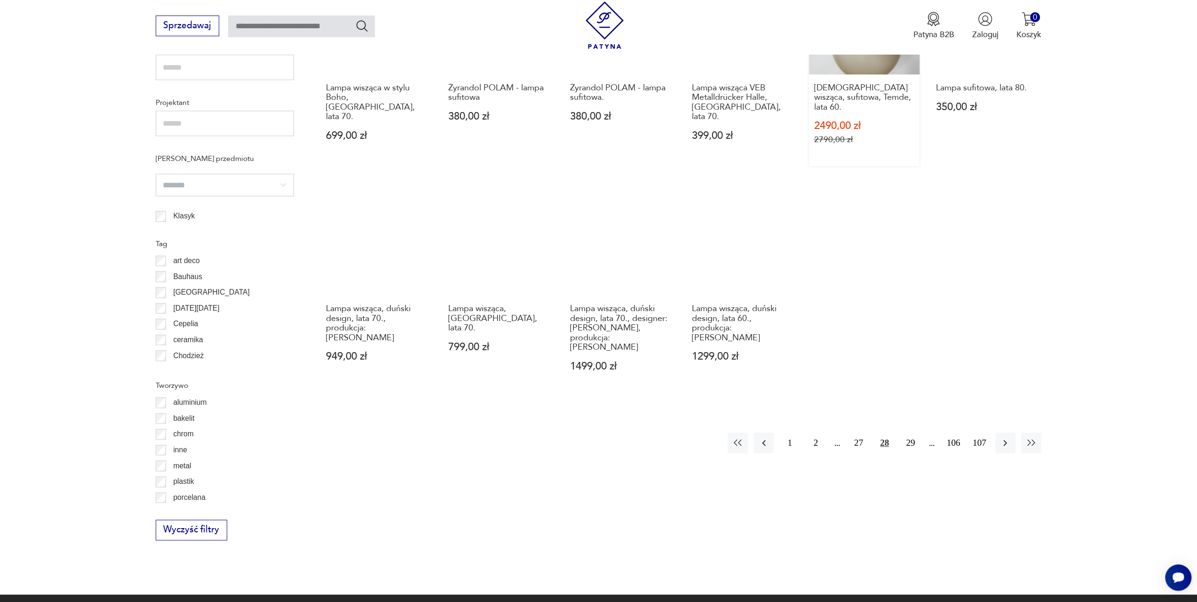
scroll to position [750, 0]
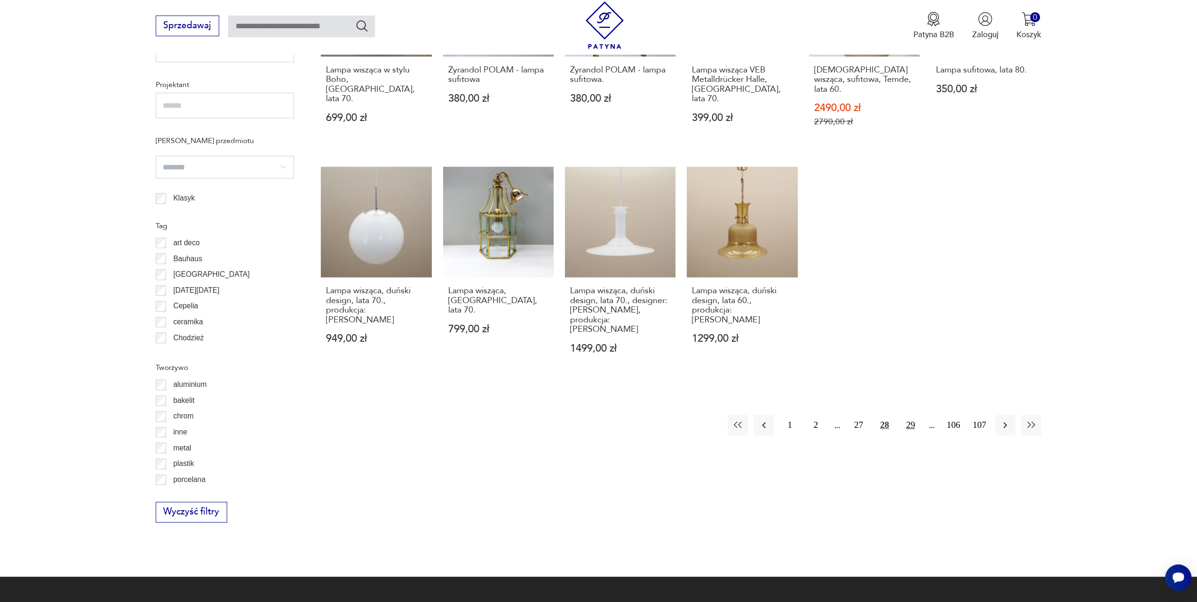
click at [907, 414] on button "29" at bounding box center [910, 424] width 20 height 20
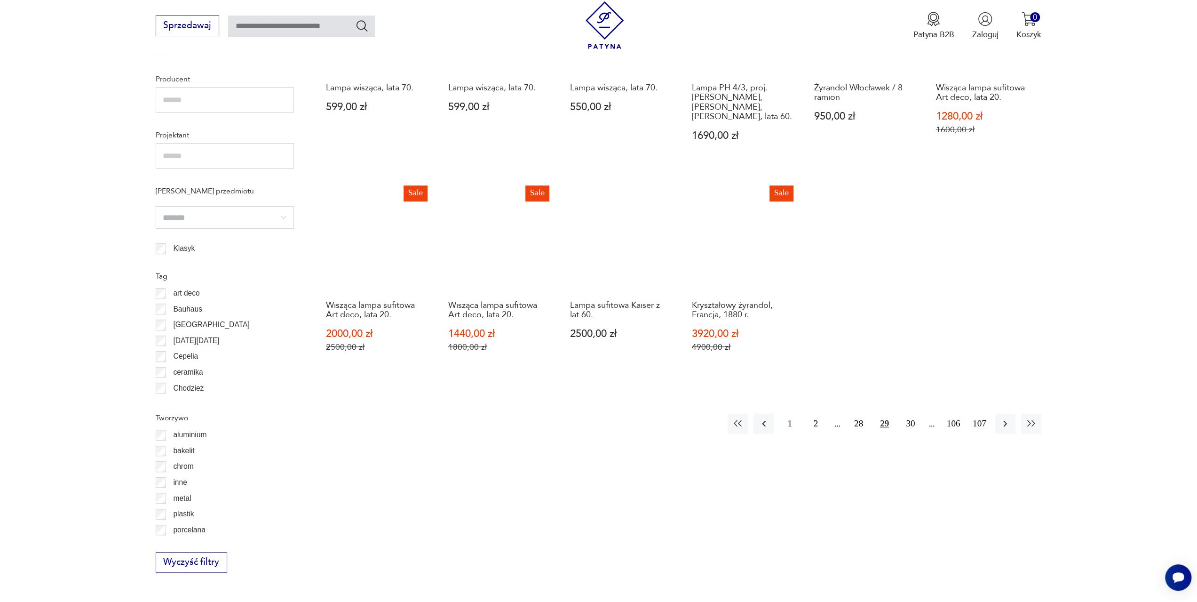
scroll to position [703, 0]
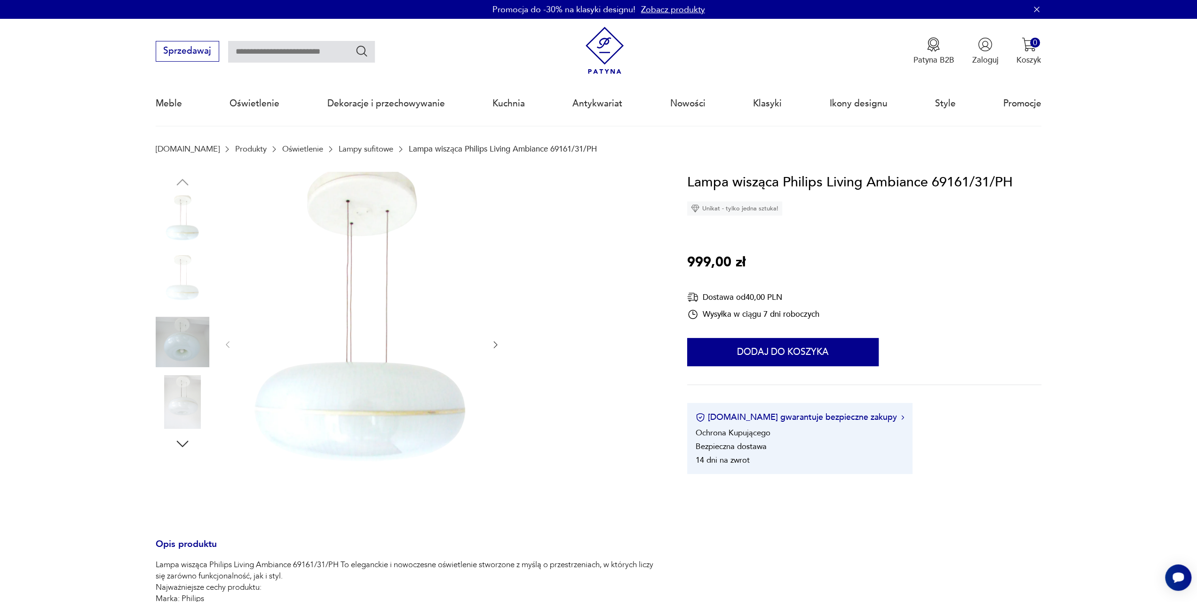
click at [181, 351] on img at bounding box center [183, 342] width 54 height 54
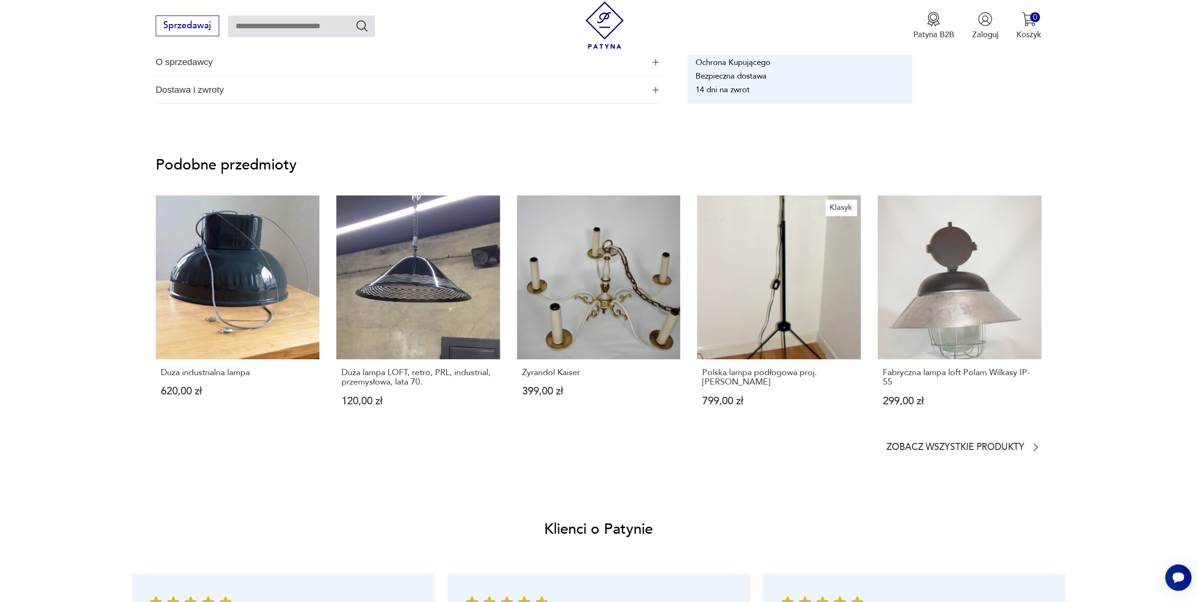
scroll to position [794, 0]
